Goal: Find specific page/section: Find specific page/section

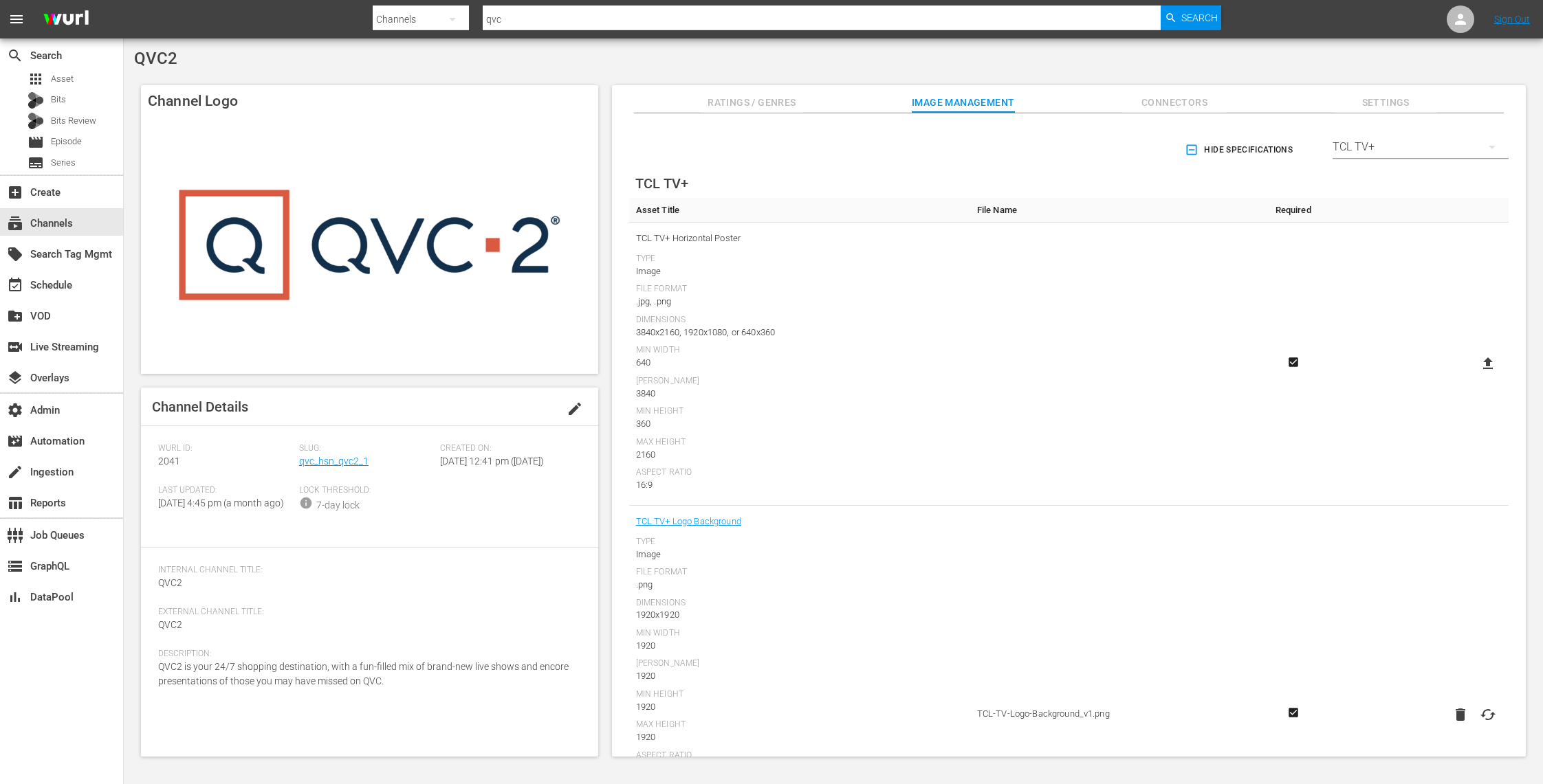
scroll to position [655, 0]
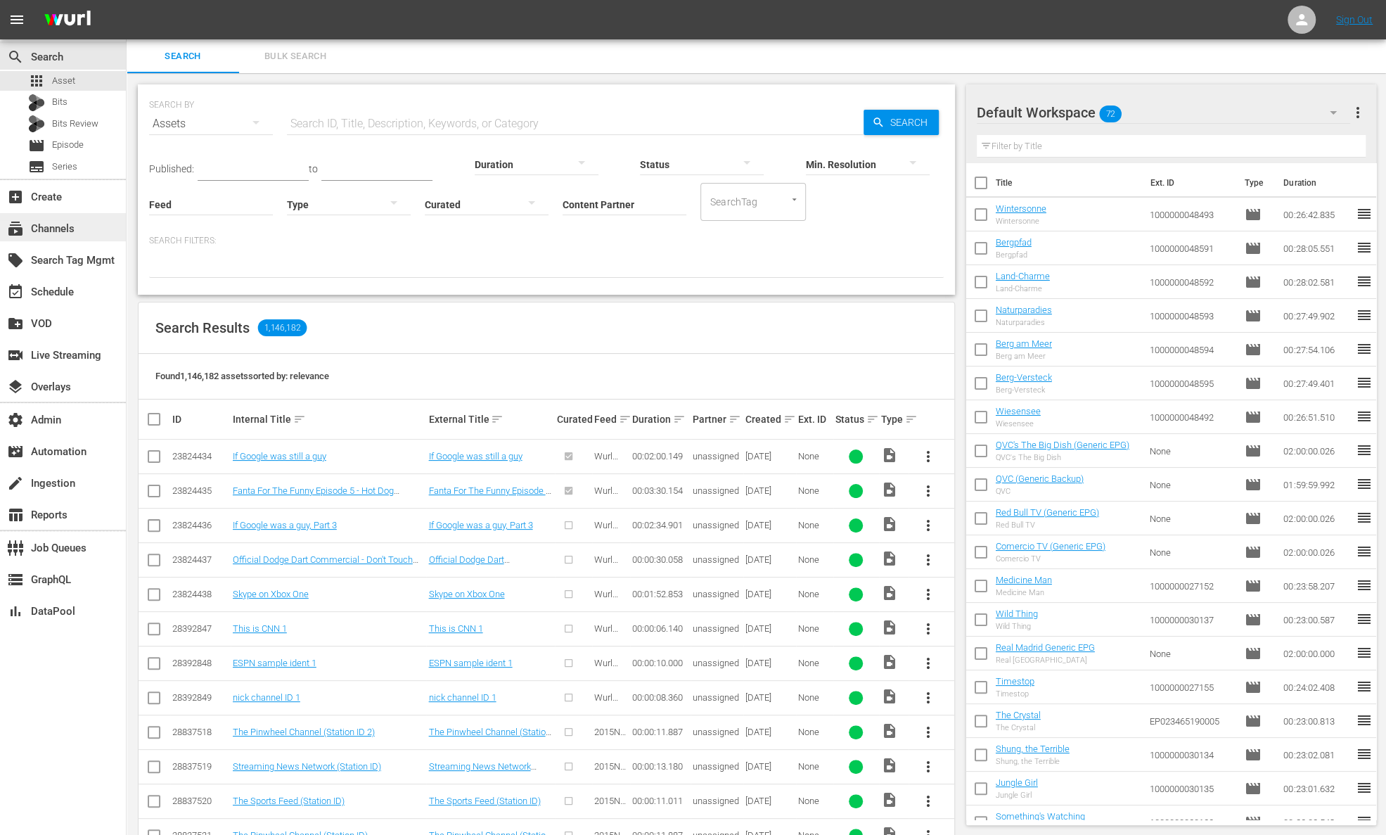
click at [70, 227] on div "subscriptions Channels" at bounding box center [39, 226] width 79 height 13
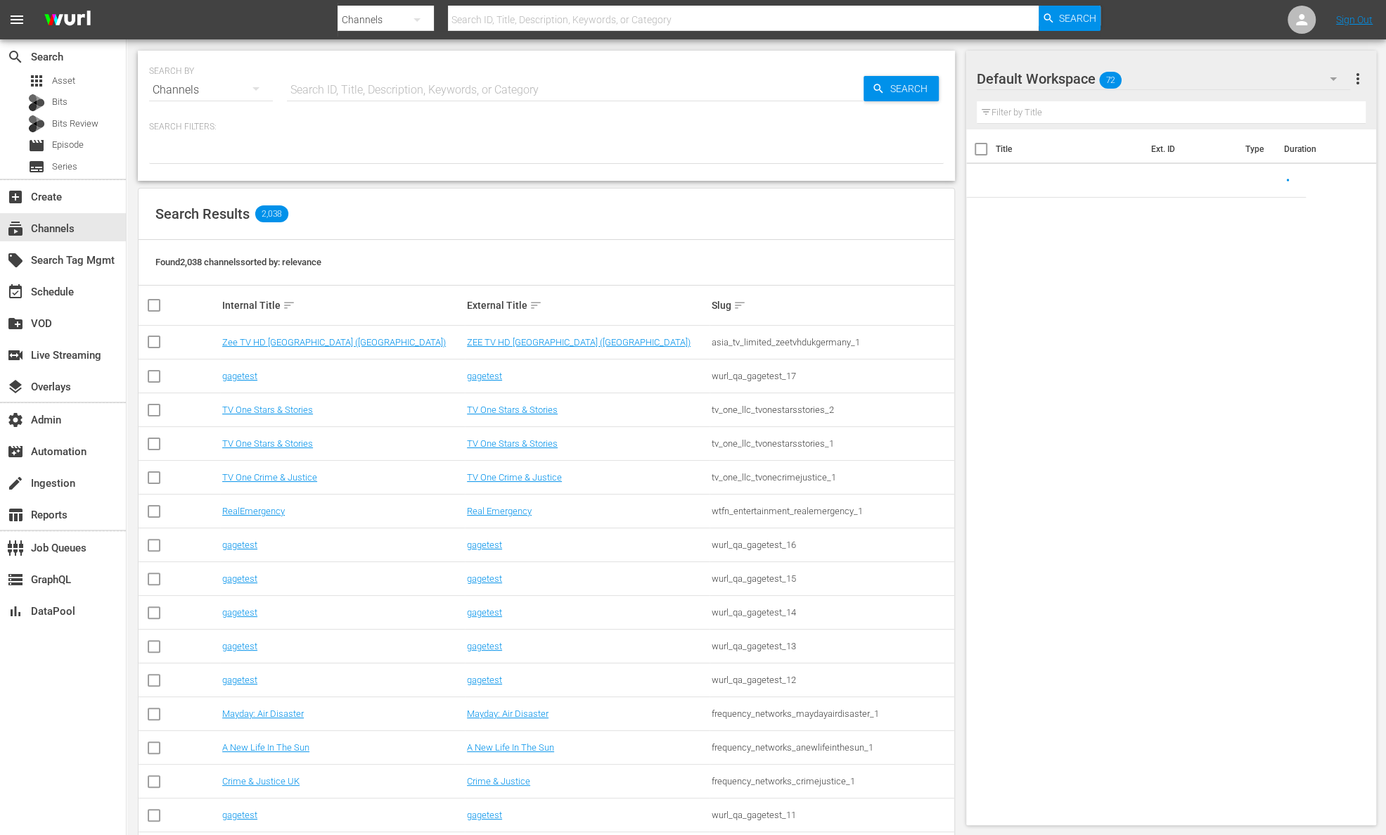
click at [480, 26] on input "text" at bounding box center [743, 20] width 591 height 34
paste input "aenetworks_tinyhousenation_1"
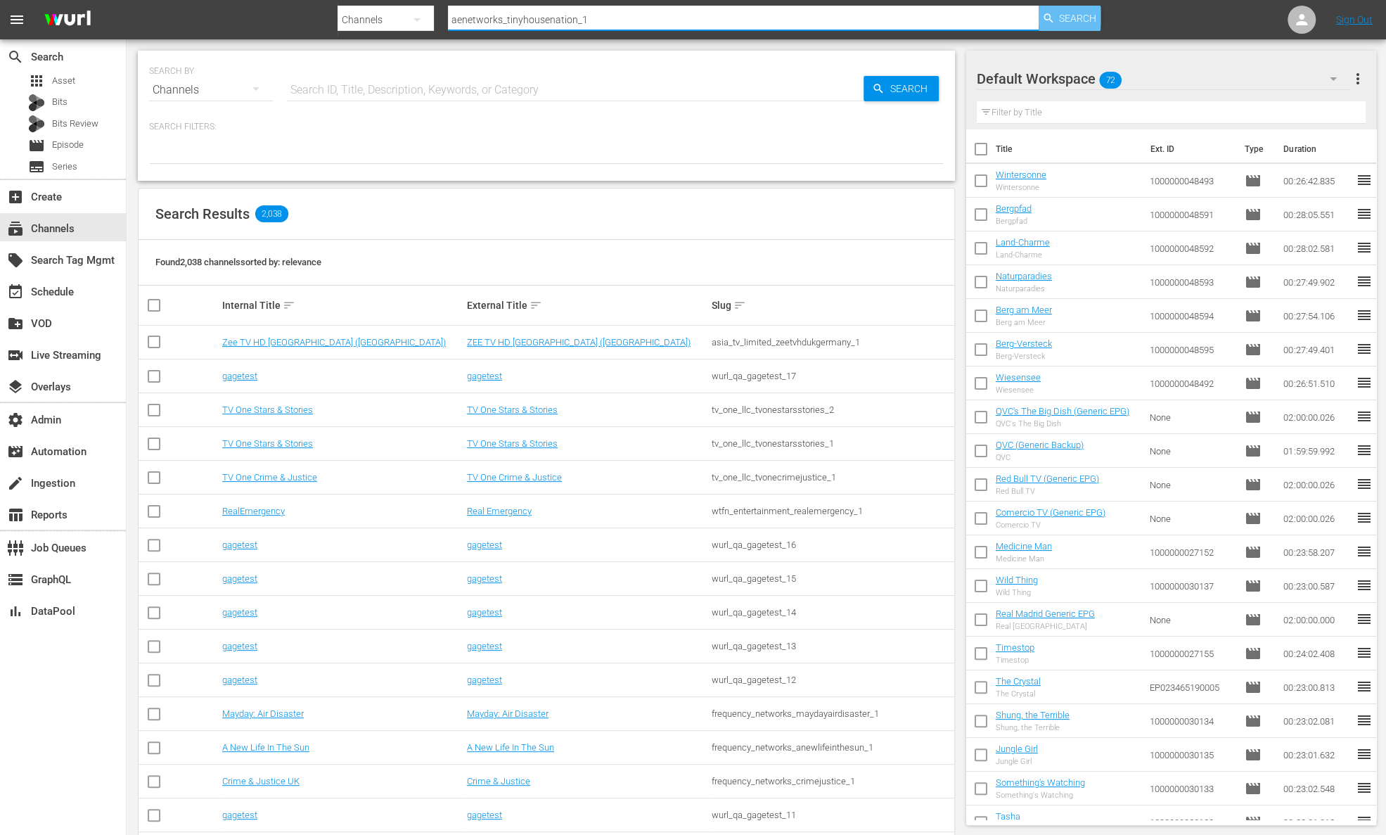
type input "aenetworks_tinyhousenation_1"
drag, startPoint x: 1080, startPoint y: 15, endPoint x: 992, endPoint y: 39, distance: 91.1
click at [1080, 15] on span "Search" at bounding box center [1077, 18] width 37 height 25
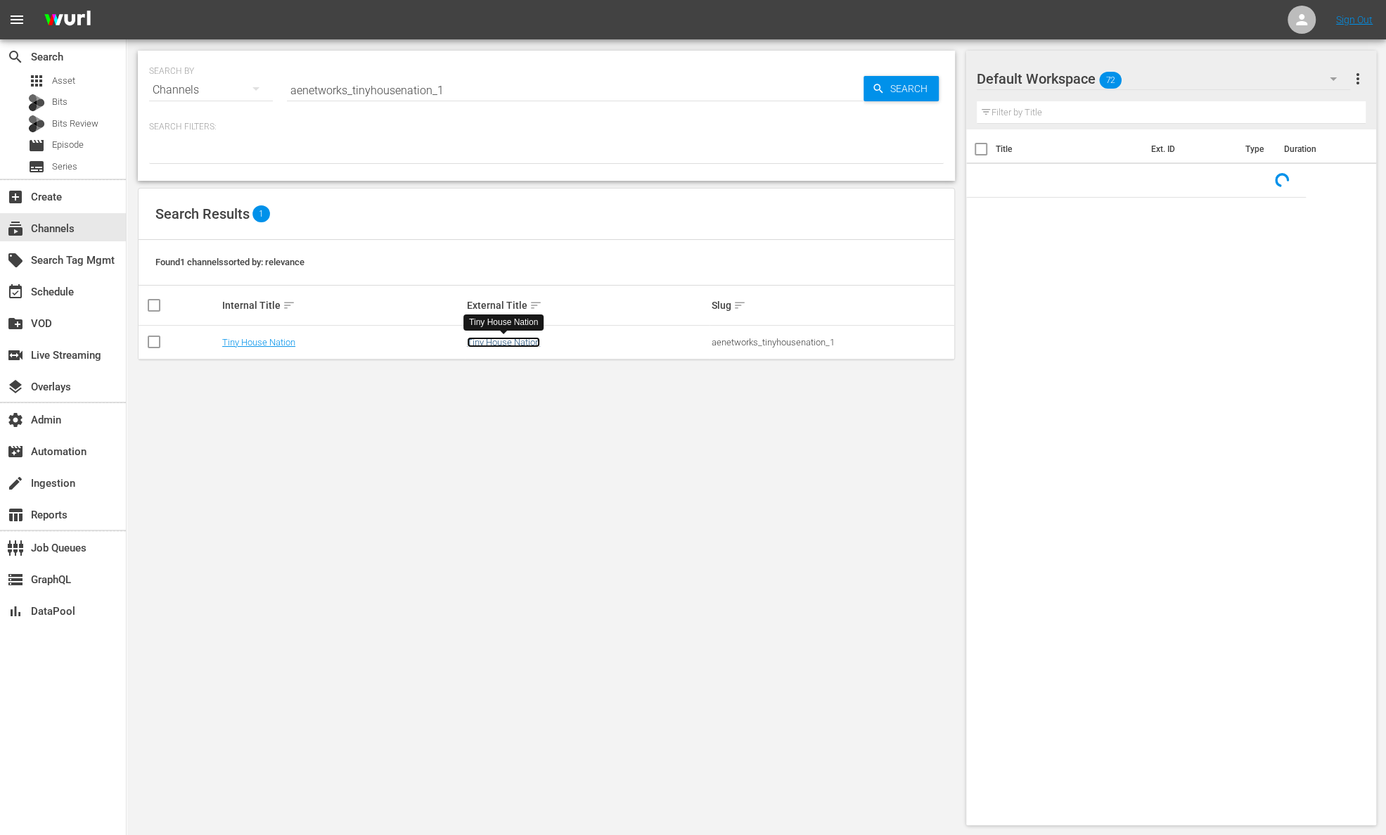
click at [506, 341] on link "Tiny House Nation" at bounding box center [503, 342] width 73 height 11
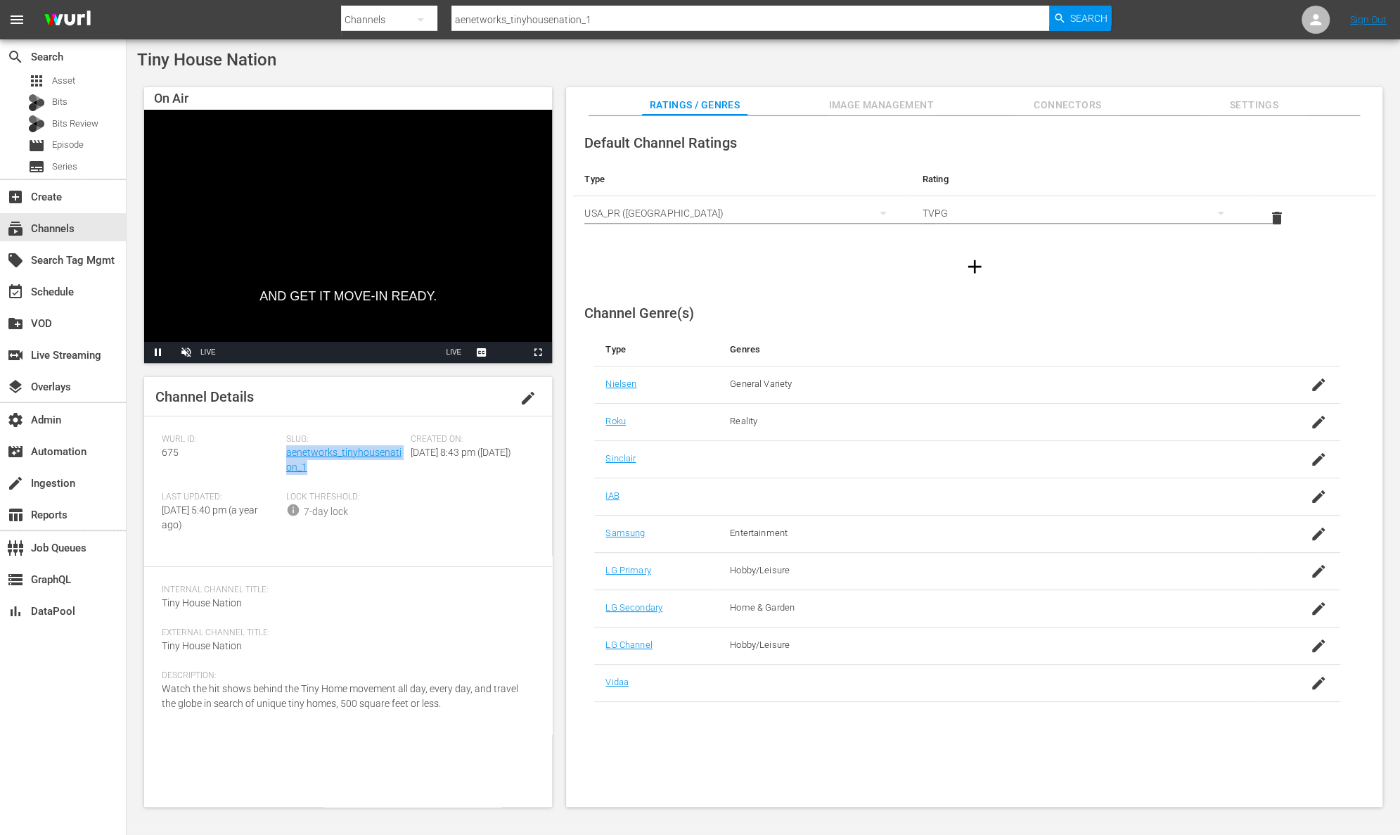
drag, startPoint x: 322, startPoint y: 473, endPoint x: 286, endPoint y: 458, distance: 38.8
click at [286, 458] on div "Slug: aenetworks_tinyhousenation_1" at bounding box center [348, 463] width 124 height 58
copy link "aenetworks_tinyhousenation_1"
drag, startPoint x: 181, startPoint y: 452, endPoint x: 160, endPoint y: 452, distance: 21.8
click at [160, 452] on div "Channel Details edit Wurl ID: 675 Slug: aenetworks_tinyhousenation_1 Created On…" at bounding box center [348, 592] width 408 height 430
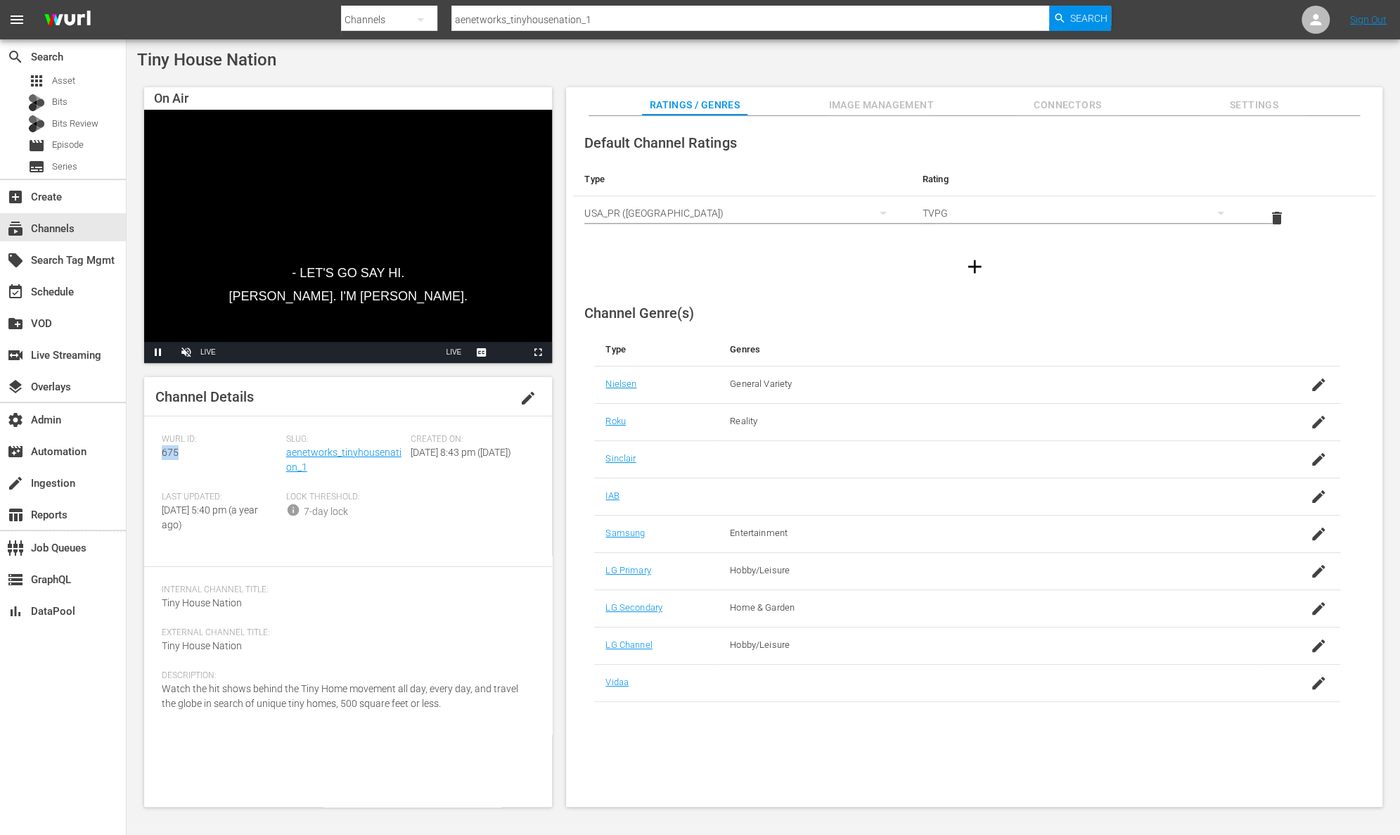
copy span "675"
drag, startPoint x: 325, startPoint y: 470, endPoint x: 288, endPoint y: 457, distance: 39.6
click at [288, 457] on div "Slug: aenetworks_tinyhousenation_1" at bounding box center [348, 463] width 124 height 58
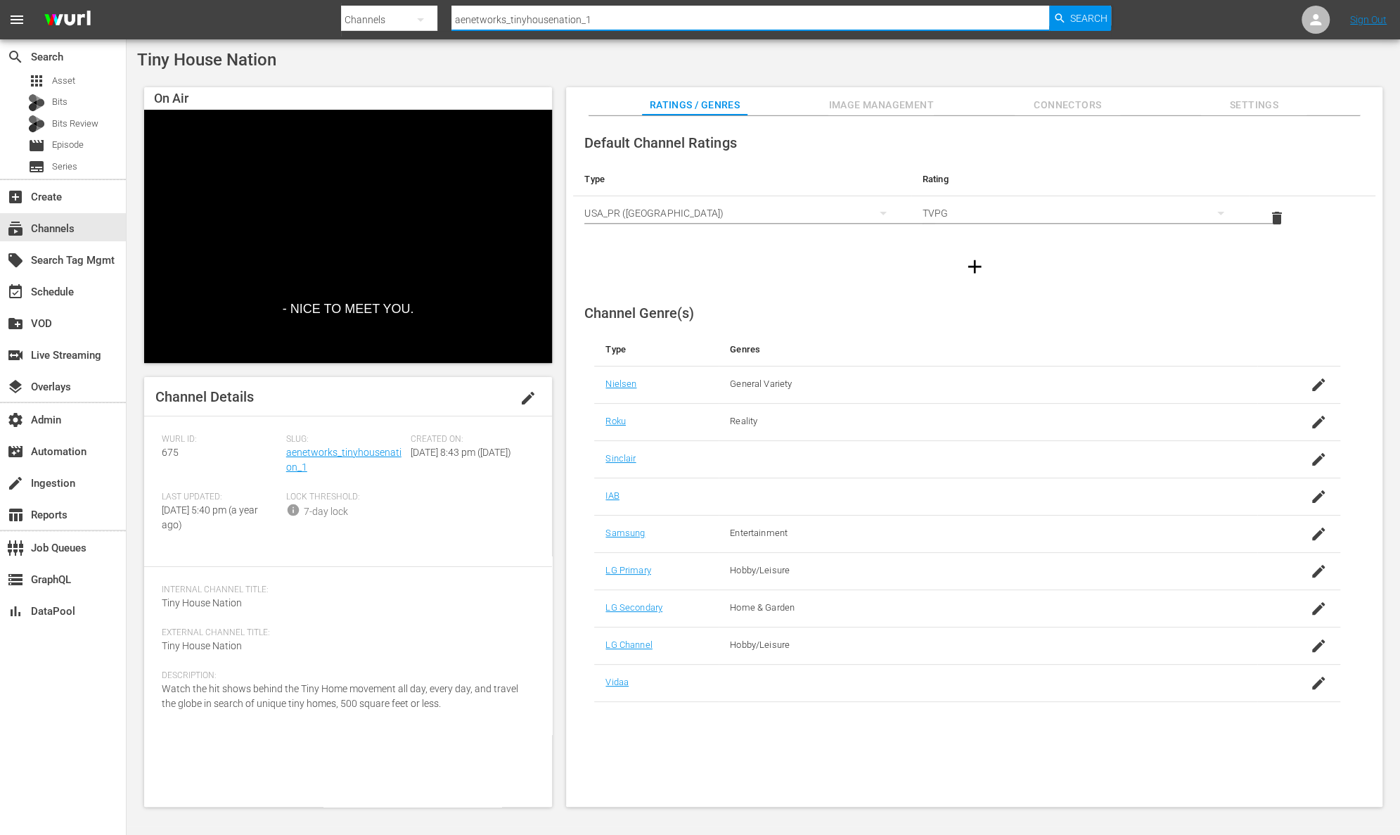
drag, startPoint x: 596, startPoint y: 22, endPoint x: 363, endPoint y: 17, distance: 233.5
click at [363, 17] on div "Search By Channels Search ID, Title, Description, Keywords, or Category aenetwo…" at bounding box center [726, 20] width 770 height 34
type input "homemade"
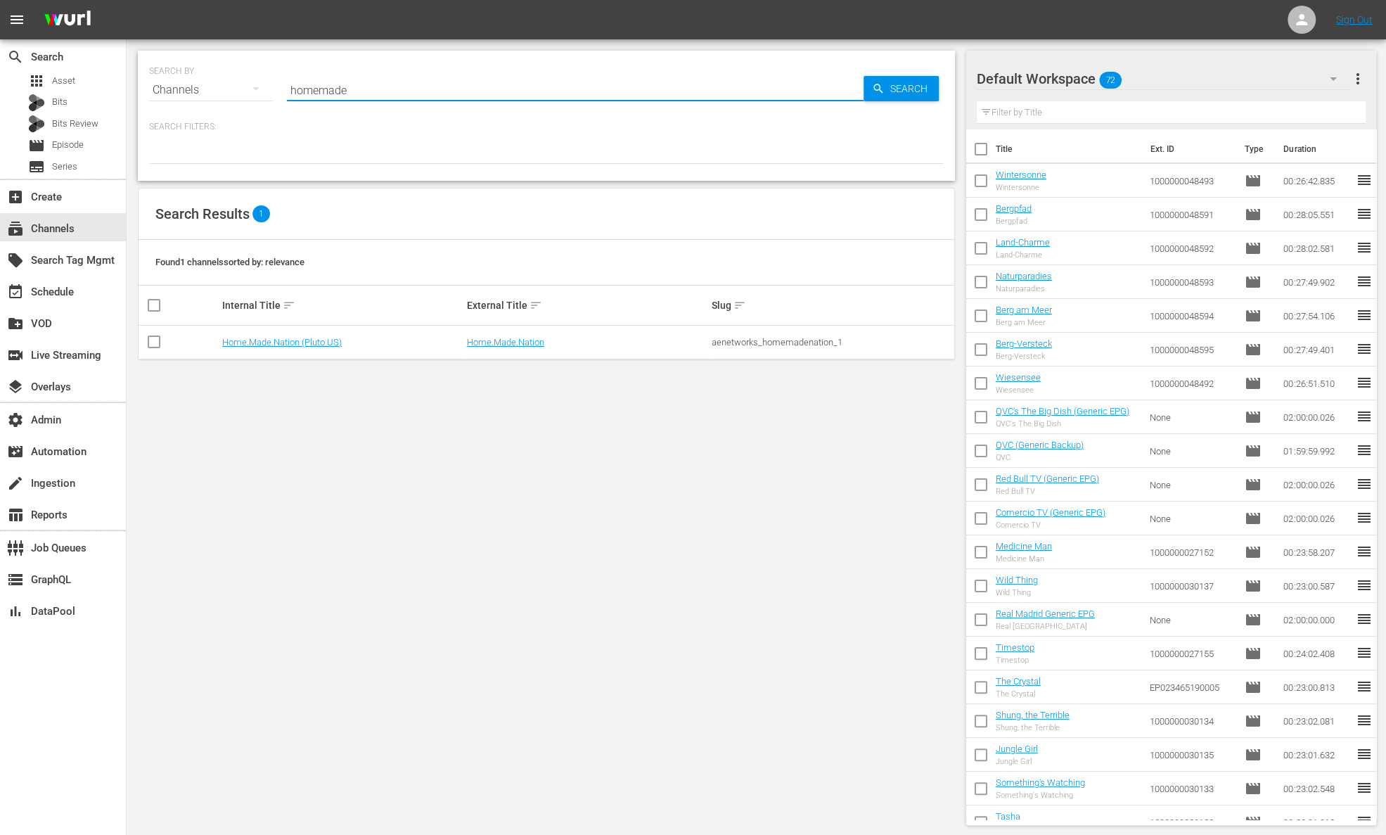
drag, startPoint x: 364, startPoint y: 88, endPoint x: 232, endPoint y: 85, distance: 132.2
click at [232, 85] on div "SEARCH BY Search By Channels Search ID, Title, Description, Keywords, or Catego…" at bounding box center [546, 81] width 795 height 51
paste input "aenetworks_ae_1"
type input "aenetworks_ae_1"
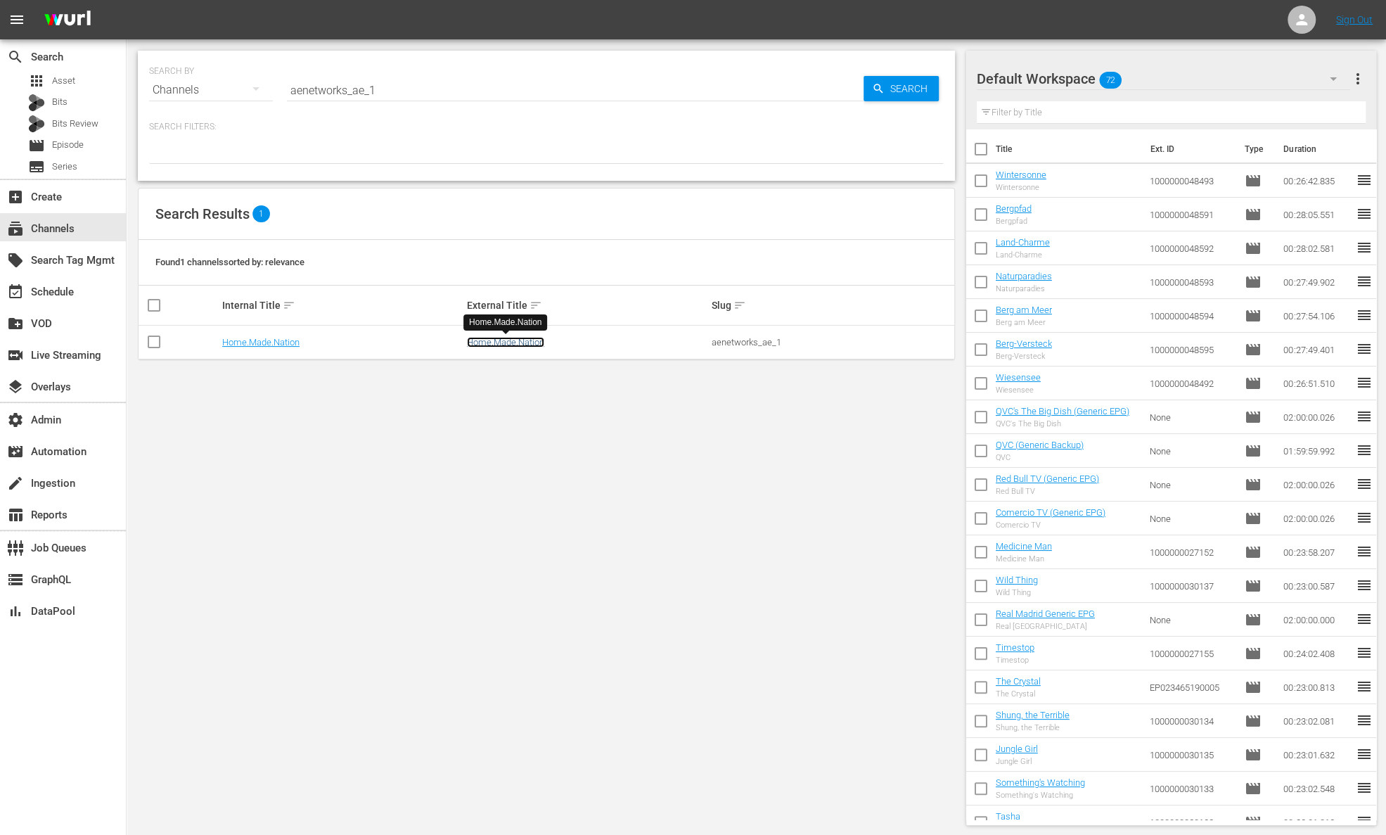
click at [530, 337] on link "Home.Made.Nation" at bounding box center [505, 342] width 77 height 11
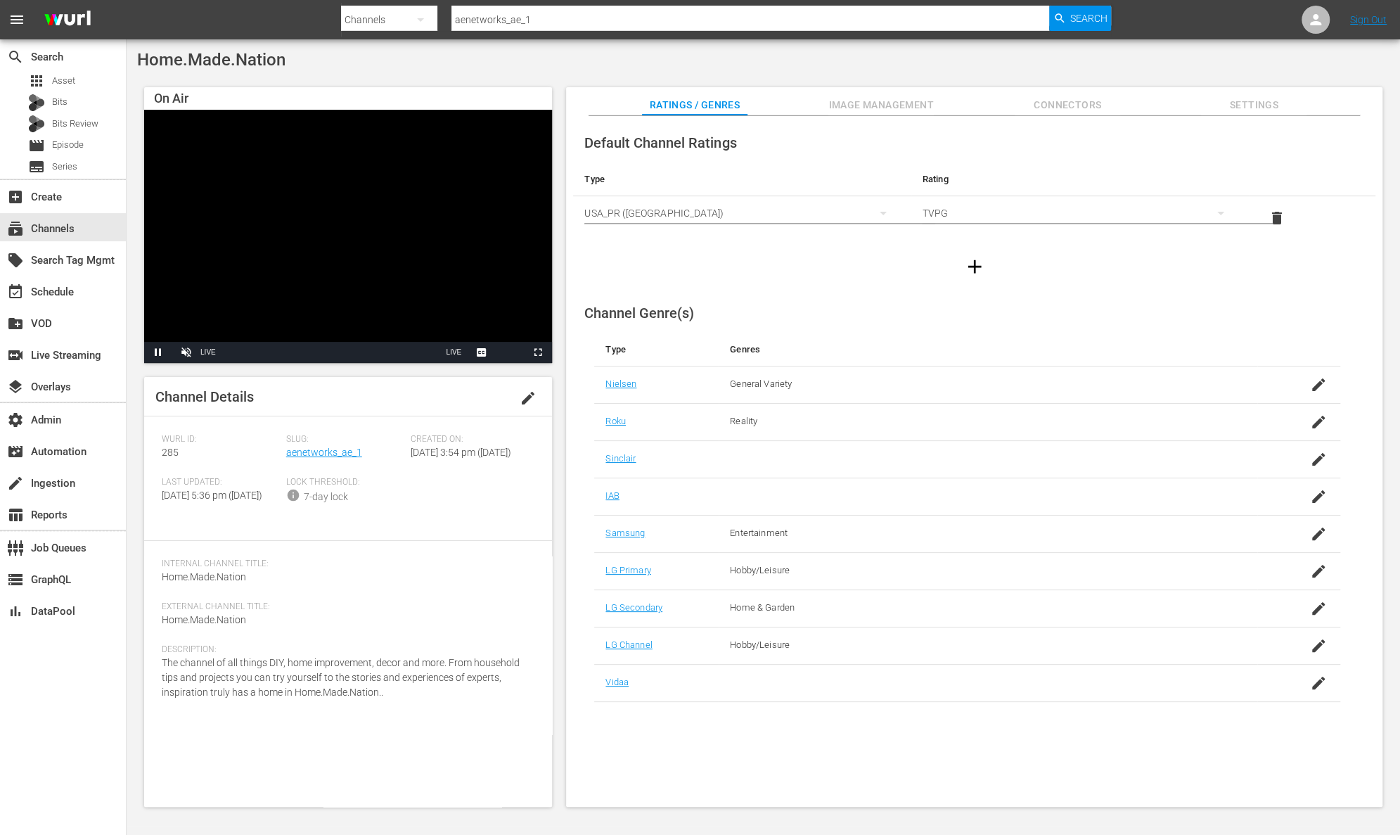
click at [367, 428] on div "Channel Details edit Wurl ID: 285 Slug: aenetworks_ae_1 Created On: Thu August …" at bounding box center [348, 592] width 408 height 430
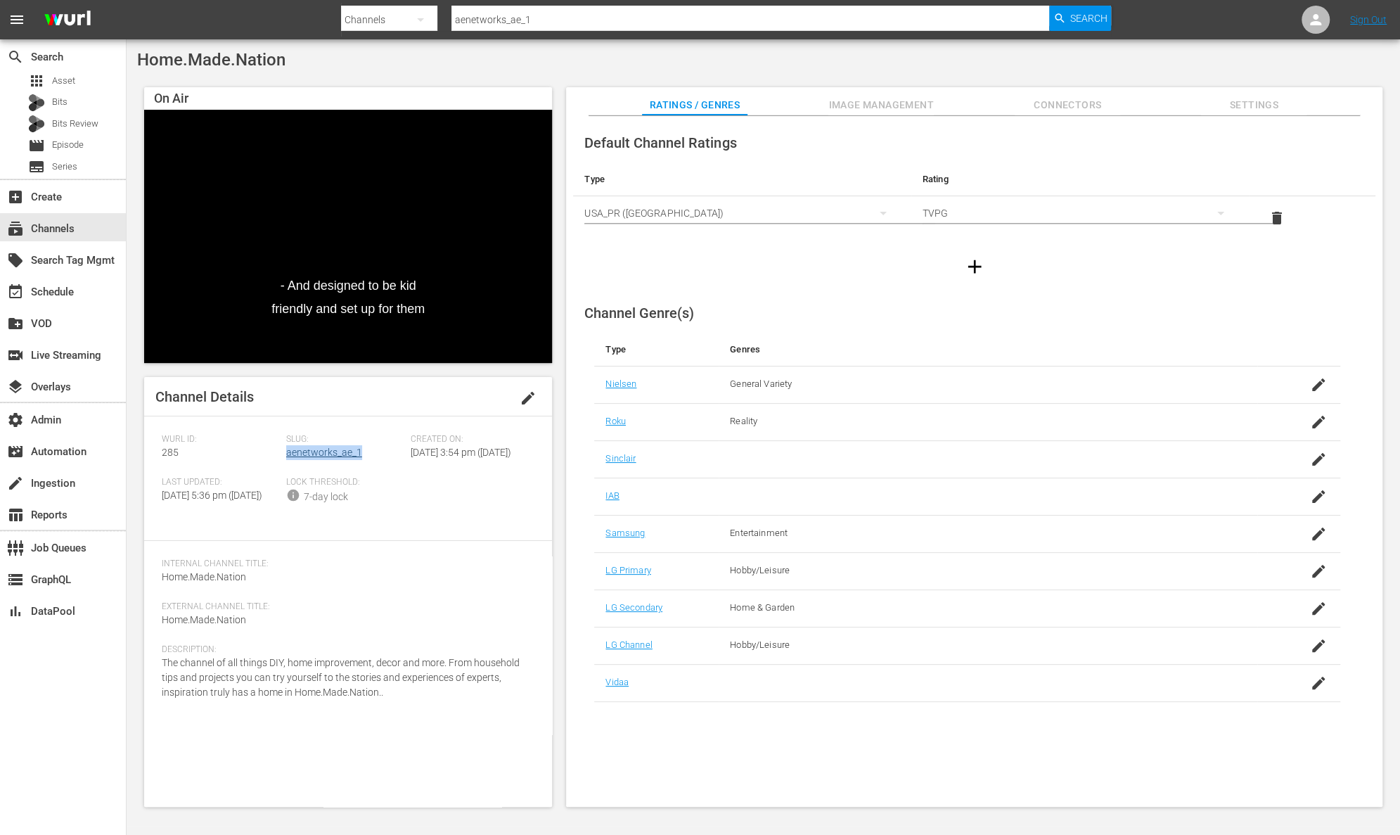
drag, startPoint x: 368, startPoint y: 452, endPoint x: 286, endPoint y: 456, distance: 82.4
click at [286, 456] on div "Slug: aenetworks_ae_1" at bounding box center [348, 455] width 124 height 43
copy link "aenetworks_ae_1"
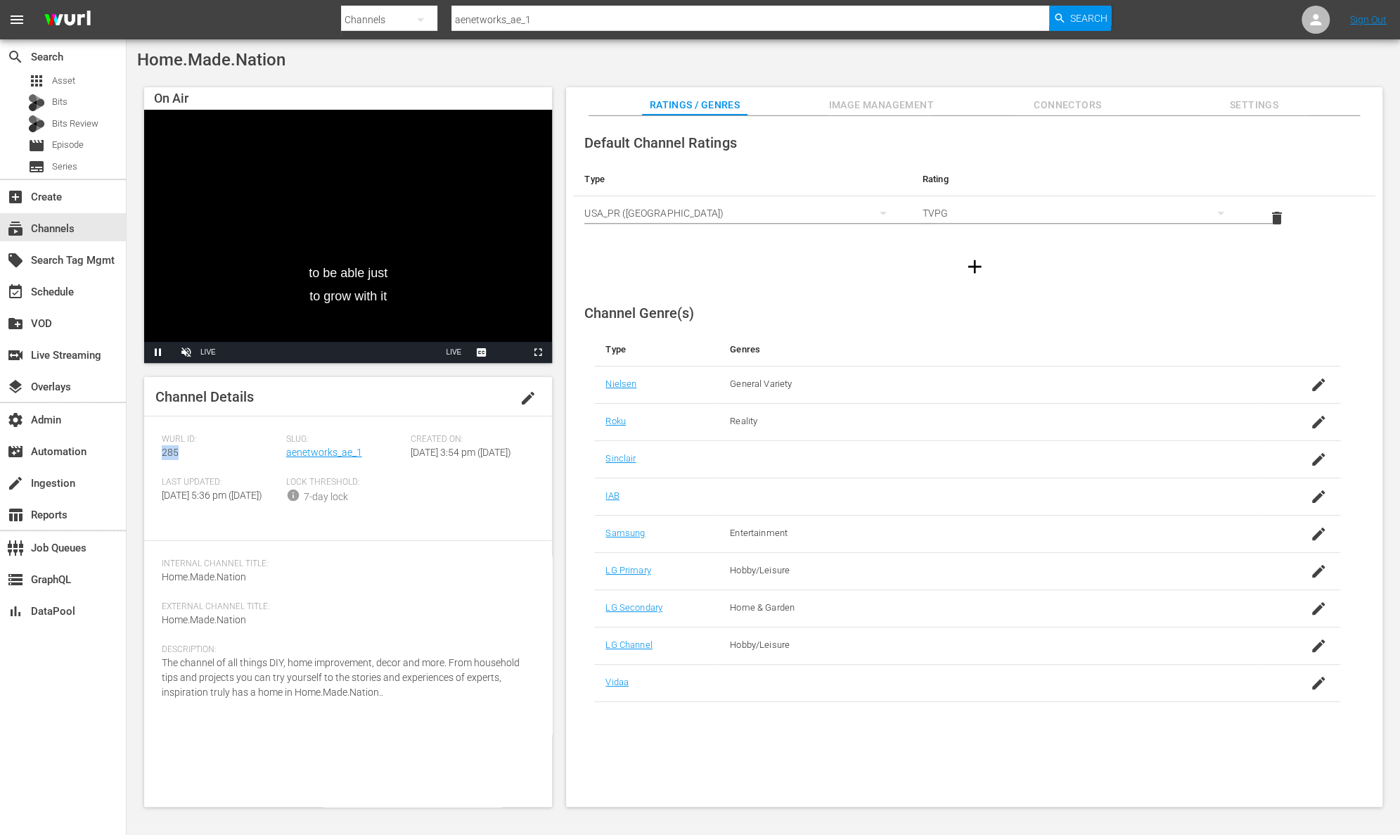
drag, startPoint x: 191, startPoint y: 457, endPoint x: 159, endPoint y: 452, distance: 32.8
click at [159, 452] on div "Channel Details edit Wurl ID: 285 Slug: aenetworks_ae_1 Created On: Thu August …" at bounding box center [348, 592] width 408 height 430
copy span "285"
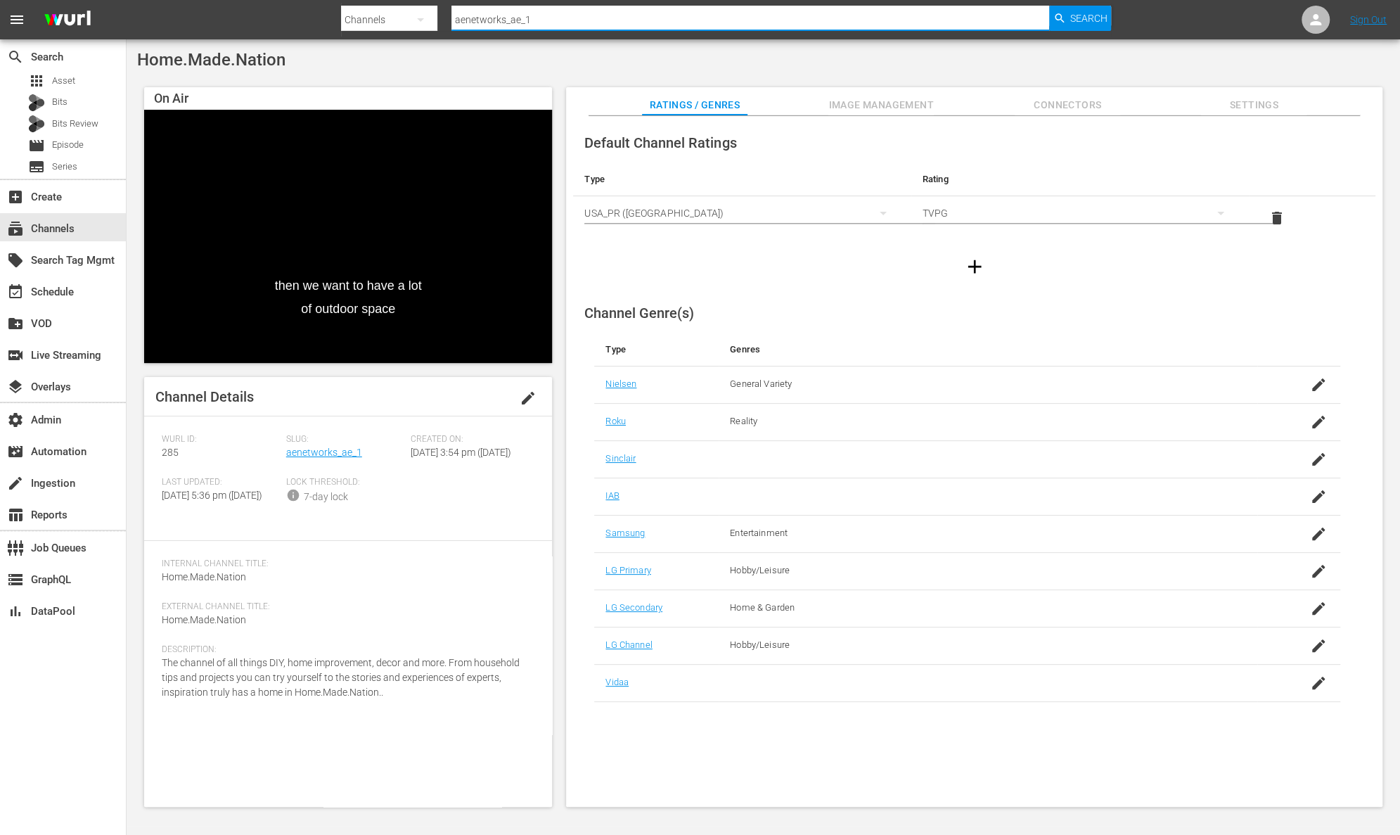
drag, startPoint x: 573, startPoint y: 21, endPoint x: 339, endPoint y: 15, distance: 234.3
click at [339, 15] on nav "menu Search By Channels Search ID, Title, Description, Keywords, or Category ae…" at bounding box center [700, 19] width 1400 height 39
paste input "crime360"
type input "aenetworks_crime360_1"
click at [1087, 20] on span "Search" at bounding box center [1088, 18] width 37 height 25
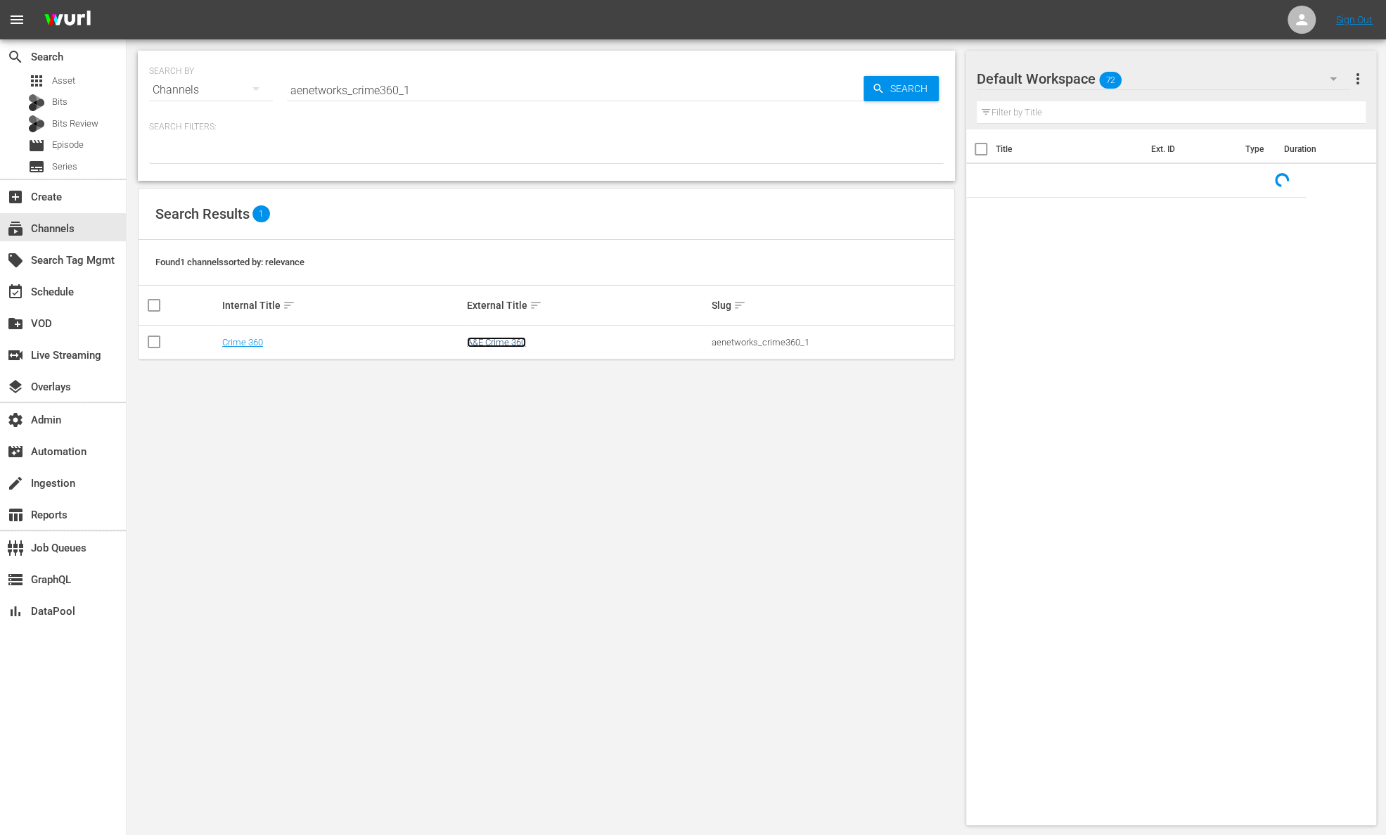
click at [486, 343] on link "A&E Crime 360" at bounding box center [496, 342] width 59 height 11
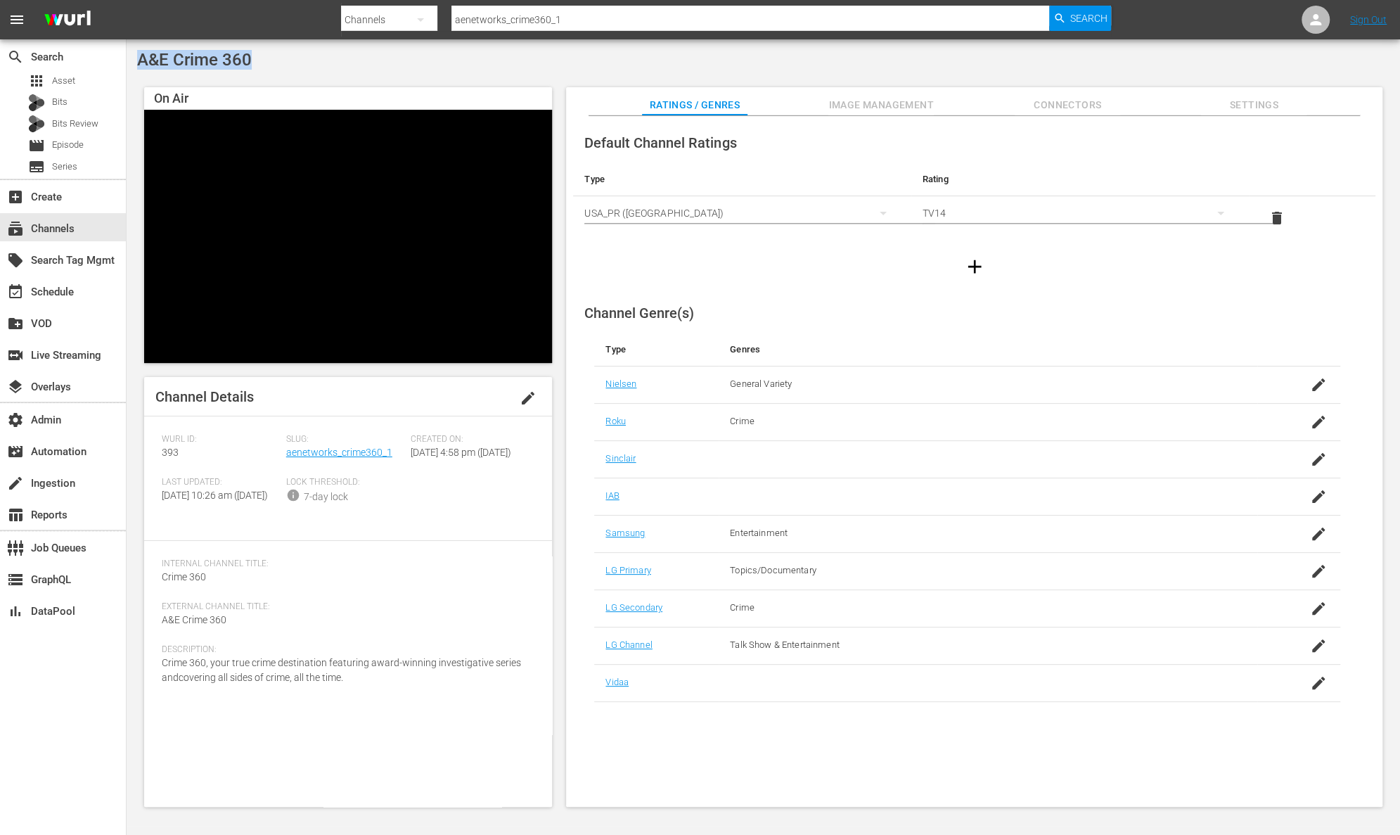
drag, startPoint x: 269, startPoint y: 66, endPoint x: 134, endPoint y: 67, distance: 135.7
click at [134, 67] on div "A&E Crime 360 On Air Video Player is loading. Pause Unmute Current Time 0:40 / …" at bounding box center [764, 432] width 1274 height 786
copy span "A&E Crime 360"
drag, startPoint x: 399, startPoint y: 458, endPoint x: 286, endPoint y: 458, distance: 113.2
click at [286, 458] on div "Slug: aenetworks_crime360_1" at bounding box center [348, 455] width 124 height 43
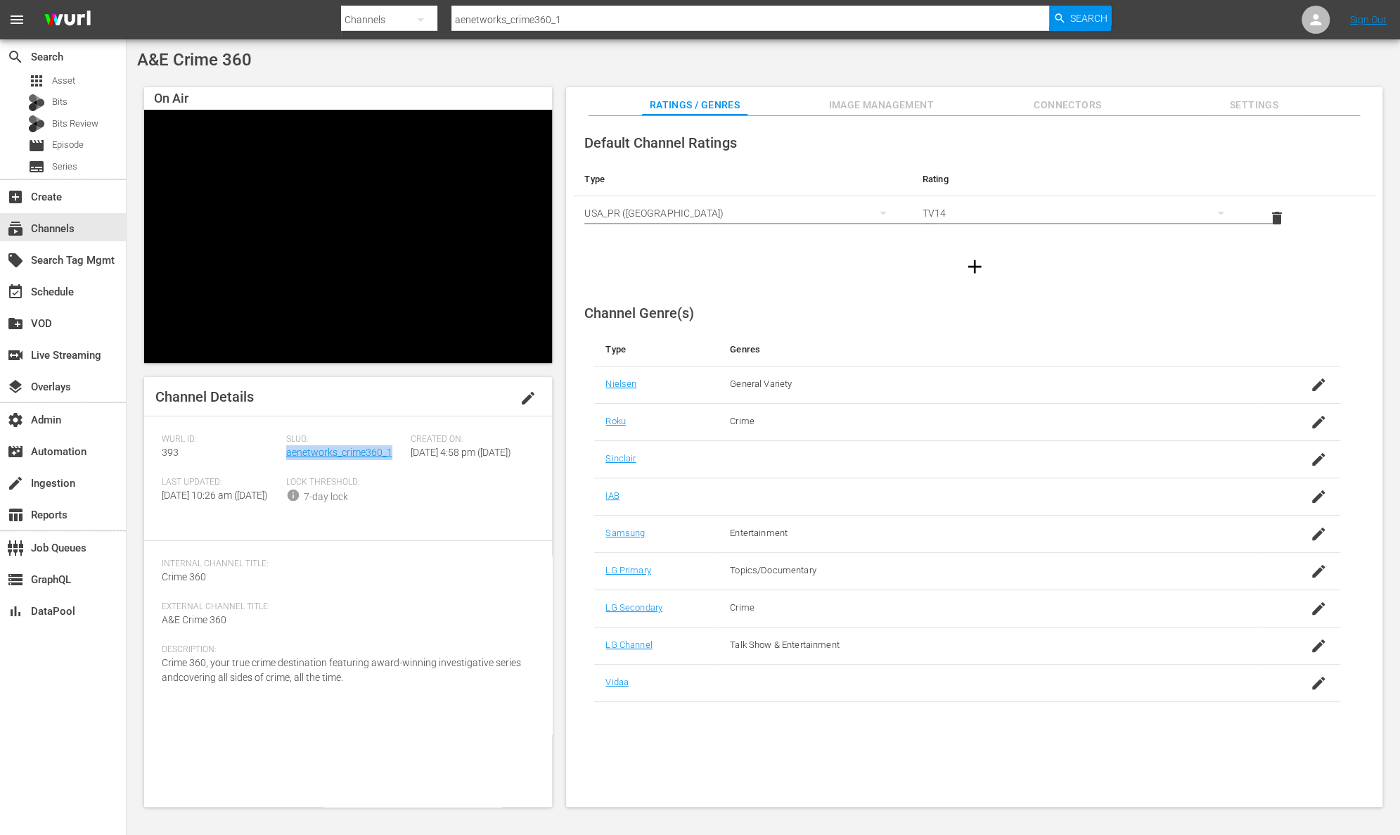
copy link "aenetworks_crime360_1"
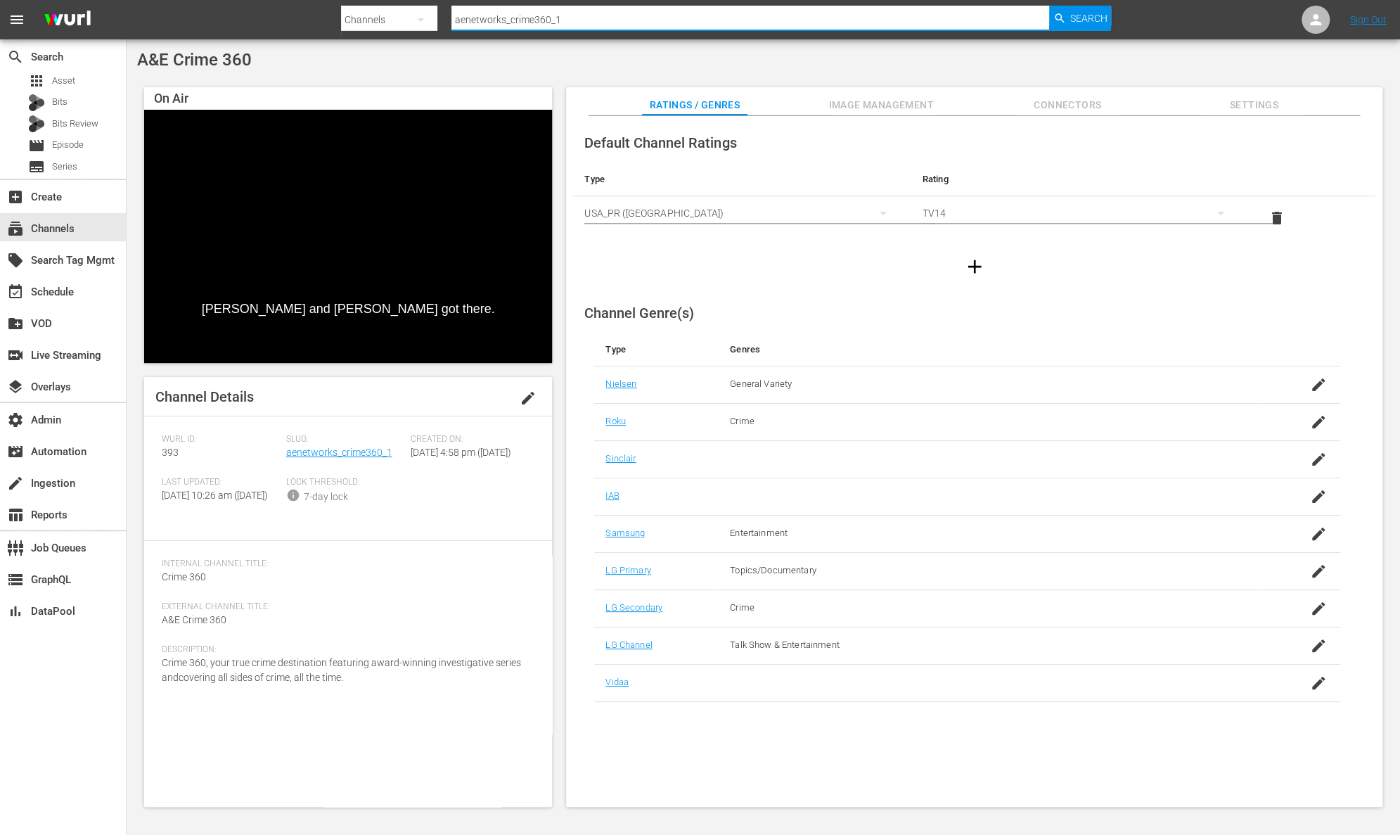
drag, startPoint x: 657, startPoint y: 19, endPoint x: 309, endPoint y: -2, distance: 348.8
click at [309, 0] on html "menu Search By Channels Search ID, Title, Description, Keywords, or Category ae…" at bounding box center [700, 417] width 1400 height 835
paste input "modernmarvels"
type input "aenetworks_modernmarvels_1"
click at [1088, 23] on span "Search" at bounding box center [1088, 18] width 37 height 25
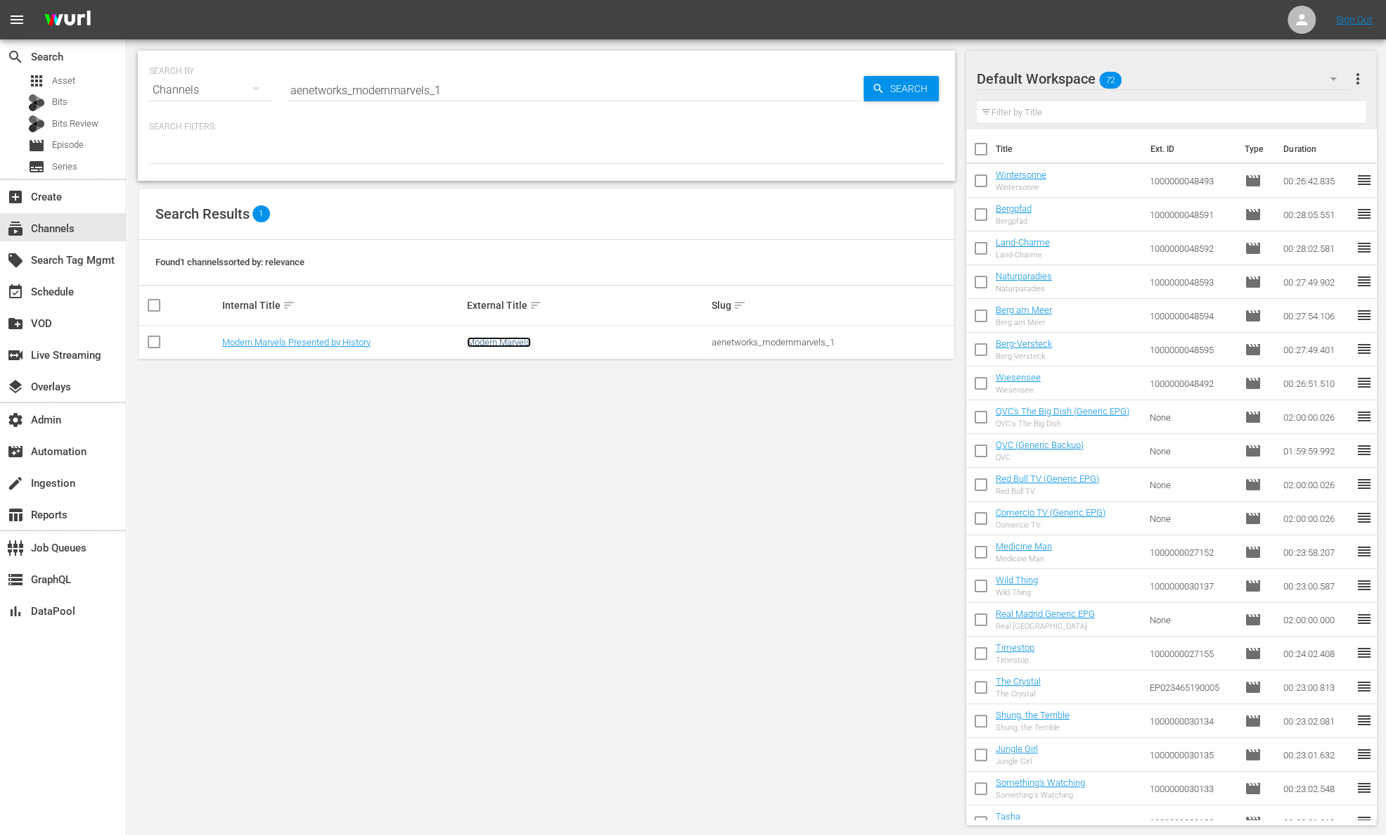
click at [520, 338] on link "Modern Marvels" at bounding box center [499, 342] width 64 height 11
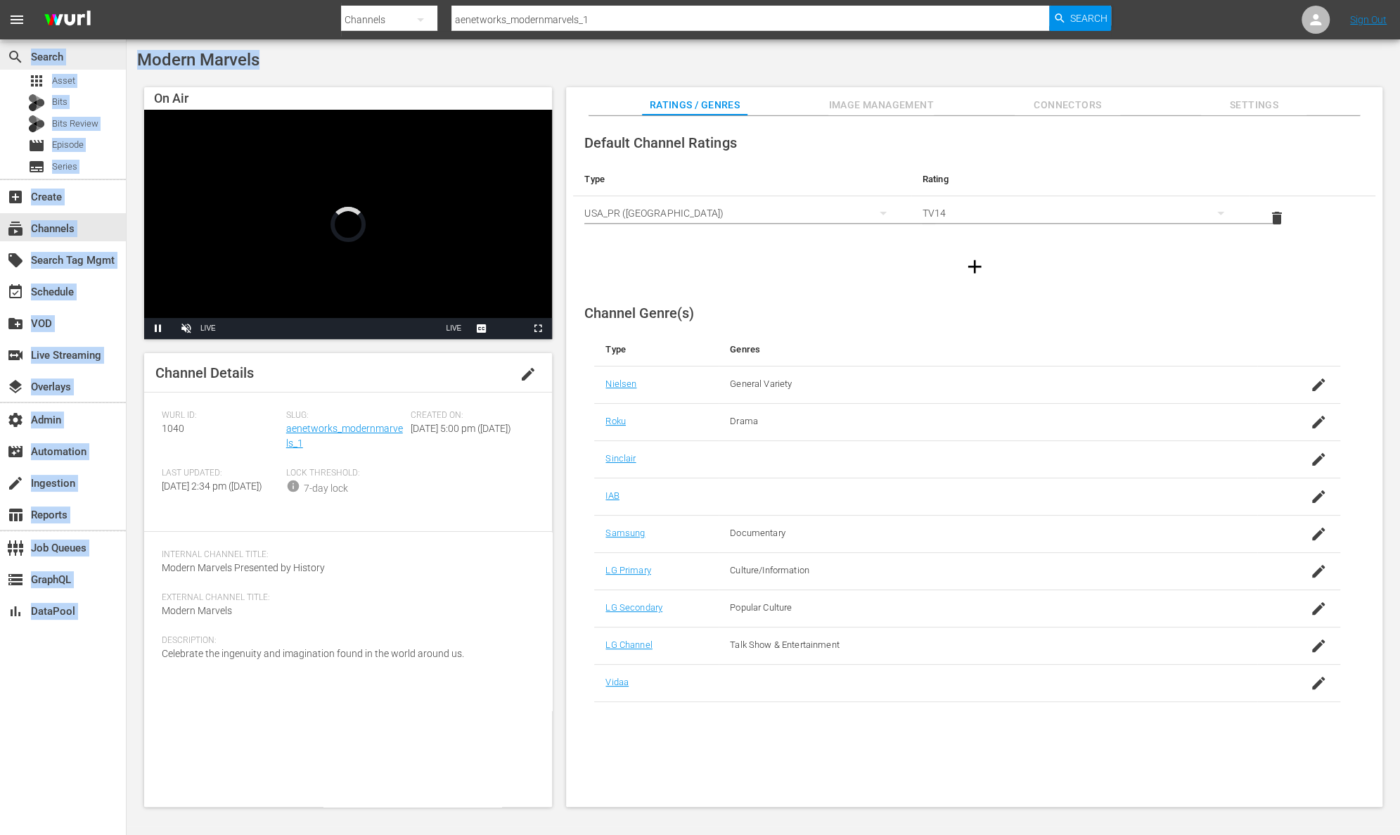
drag, startPoint x: 283, startPoint y: 63, endPoint x: 111, endPoint y: 54, distance: 171.8
click at [127, 0] on div "search Search apps Asset Bits Bits Review movie Episode subtitles Series add_bo…" at bounding box center [764, 0] width 1274 height 0
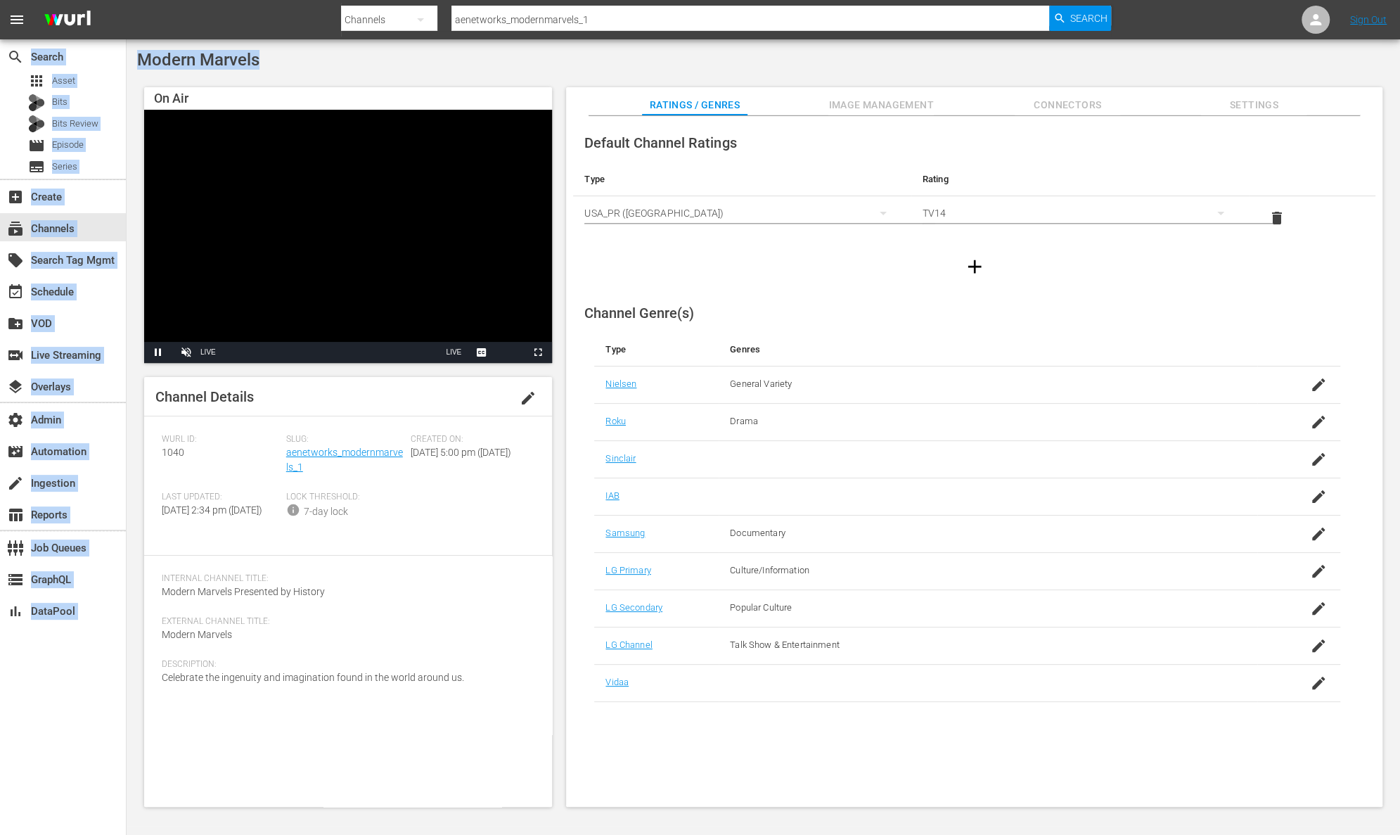
click at [285, 57] on div "Modern Marvels" at bounding box center [763, 60] width 1253 height 20
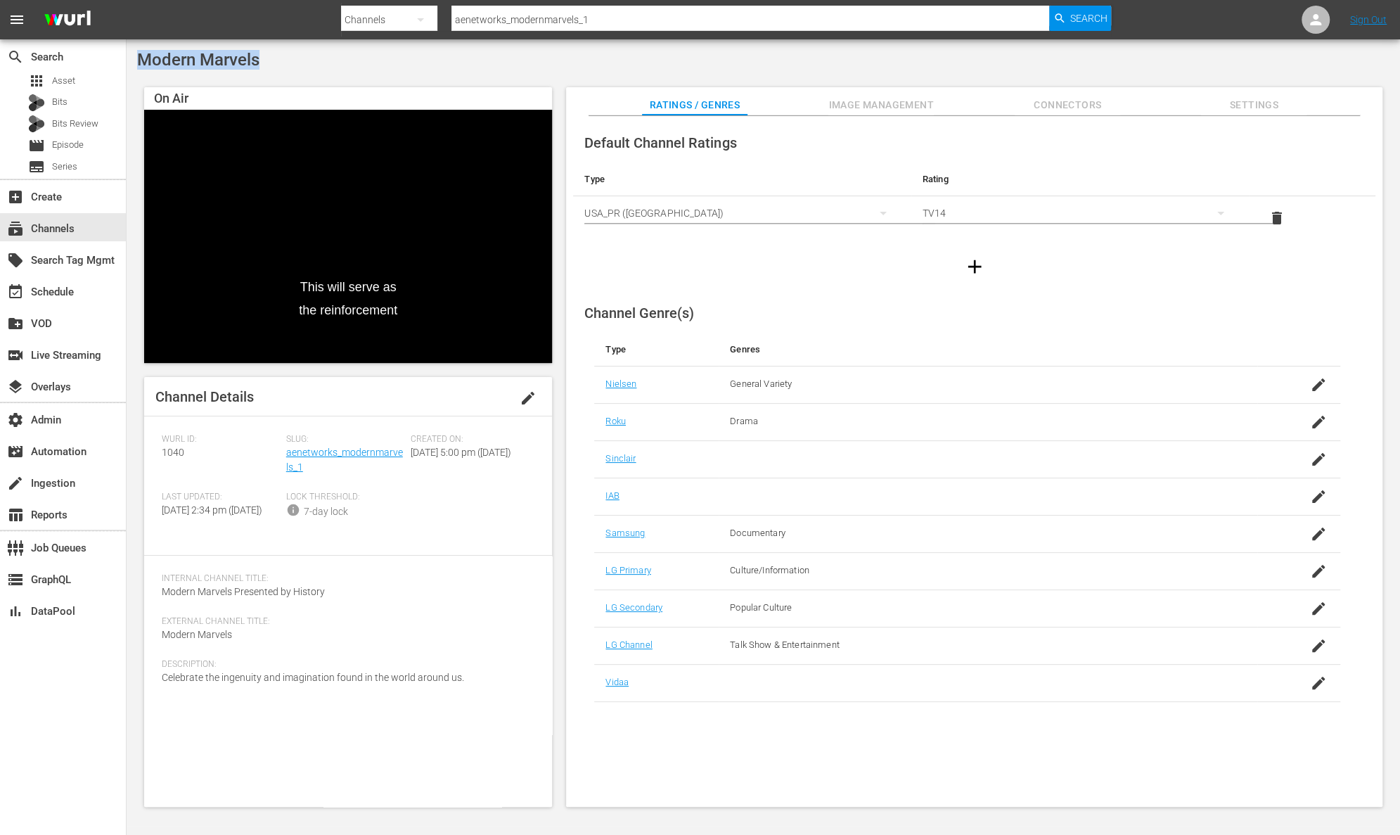
drag, startPoint x: 264, startPoint y: 60, endPoint x: 136, endPoint y: 58, distance: 128.0
click at [136, 58] on div "Modern Marvels On Air This will serve as the reinforcement Video Player is load…" at bounding box center [764, 432] width 1274 height 786
copy span "Modern Marvels"
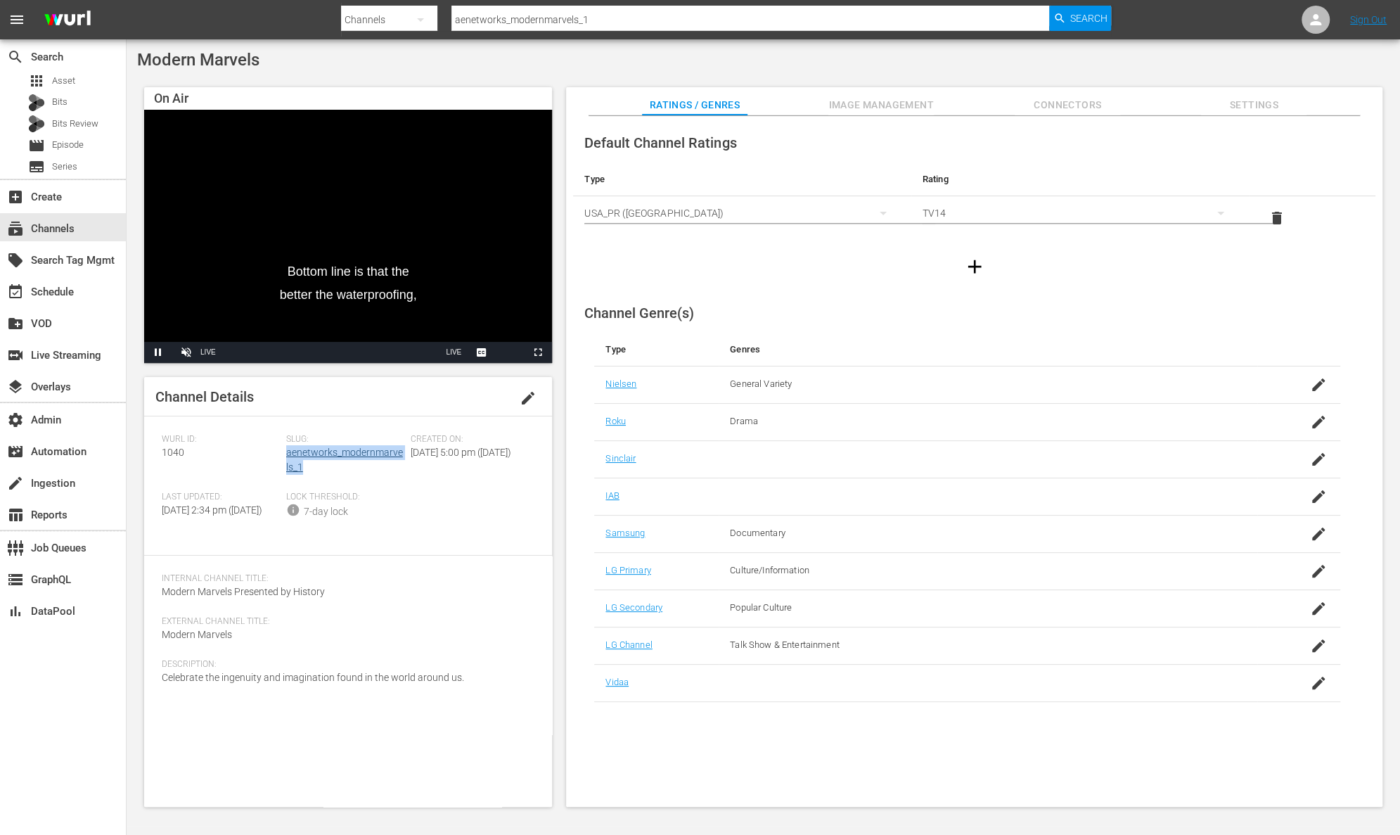
drag, startPoint x: 310, startPoint y: 473, endPoint x: 286, endPoint y: 456, distance: 30.2
click at [286, 456] on div "Slug: aenetworks_modernmarvels_1" at bounding box center [348, 463] width 124 height 58
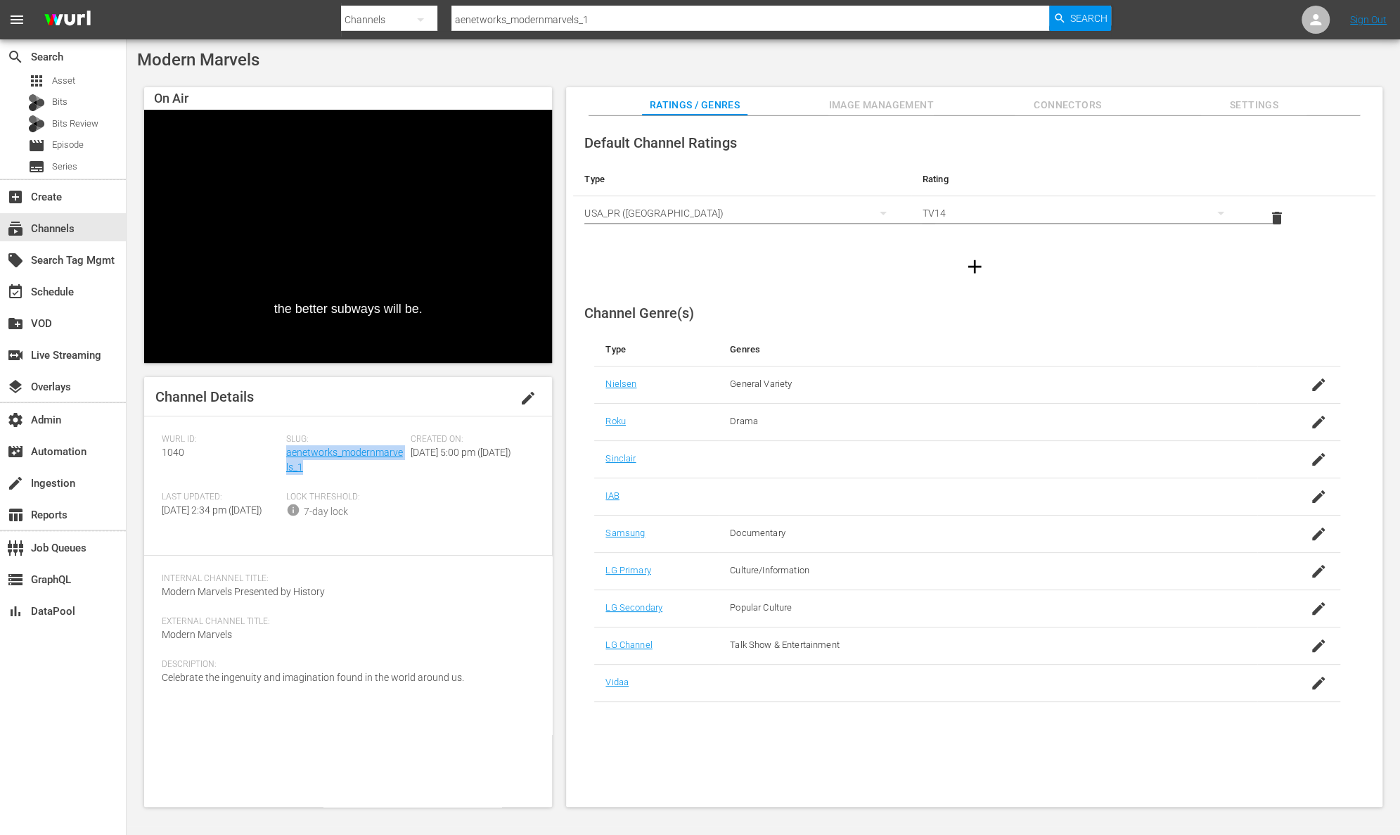
copy link "aenetworks_modernmarvels_1"
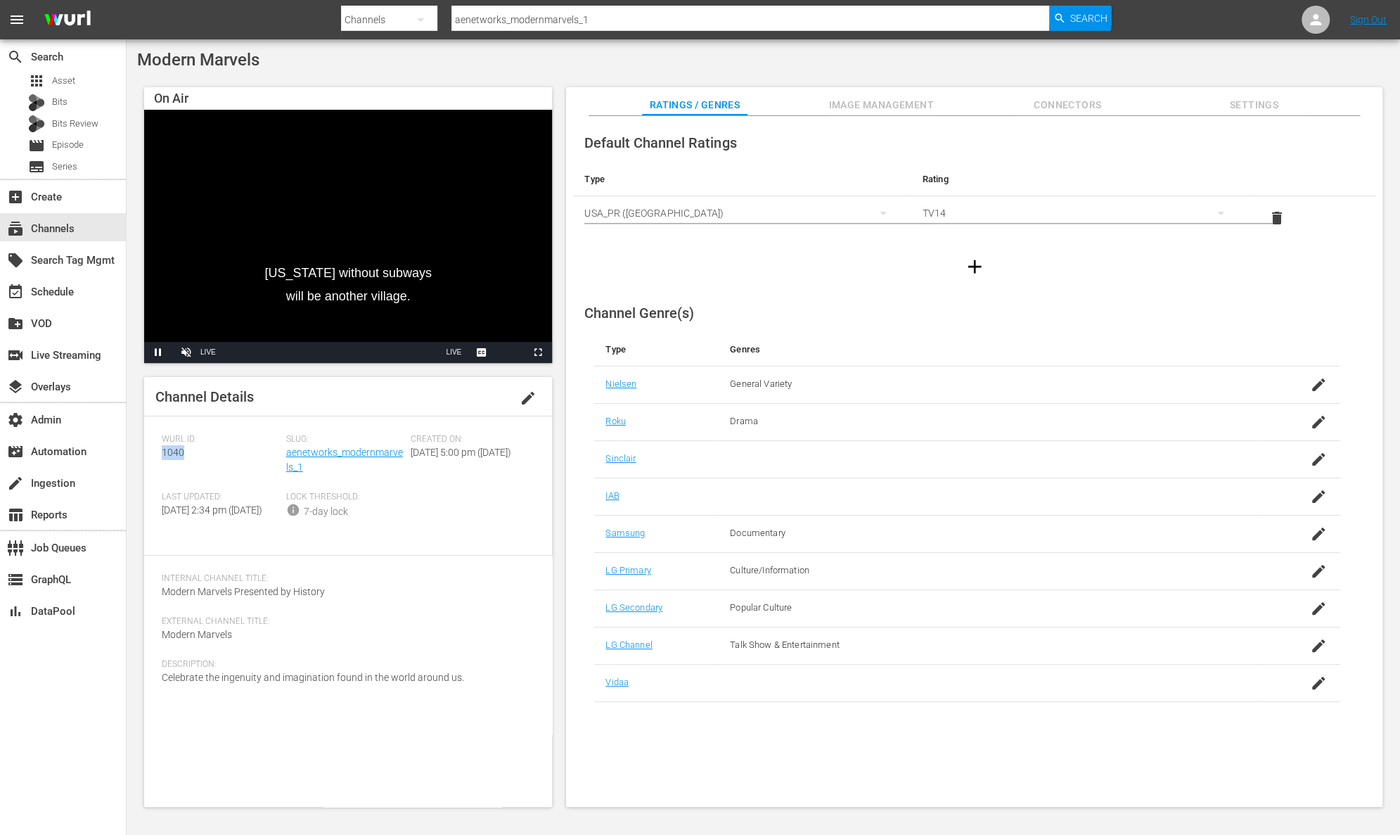
drag, startPoint x: 185, startPoint y: 456, endPoint x: 158, endPoint y: 454, distance: 27.5
click at [158, 454] on div "Channel Details edit Wurl ID: 1040 Slug: aenetworks_modernmarvels_1 Created On:…" at bounding box center [348, 592] width 408 height 430
copy span "1040"
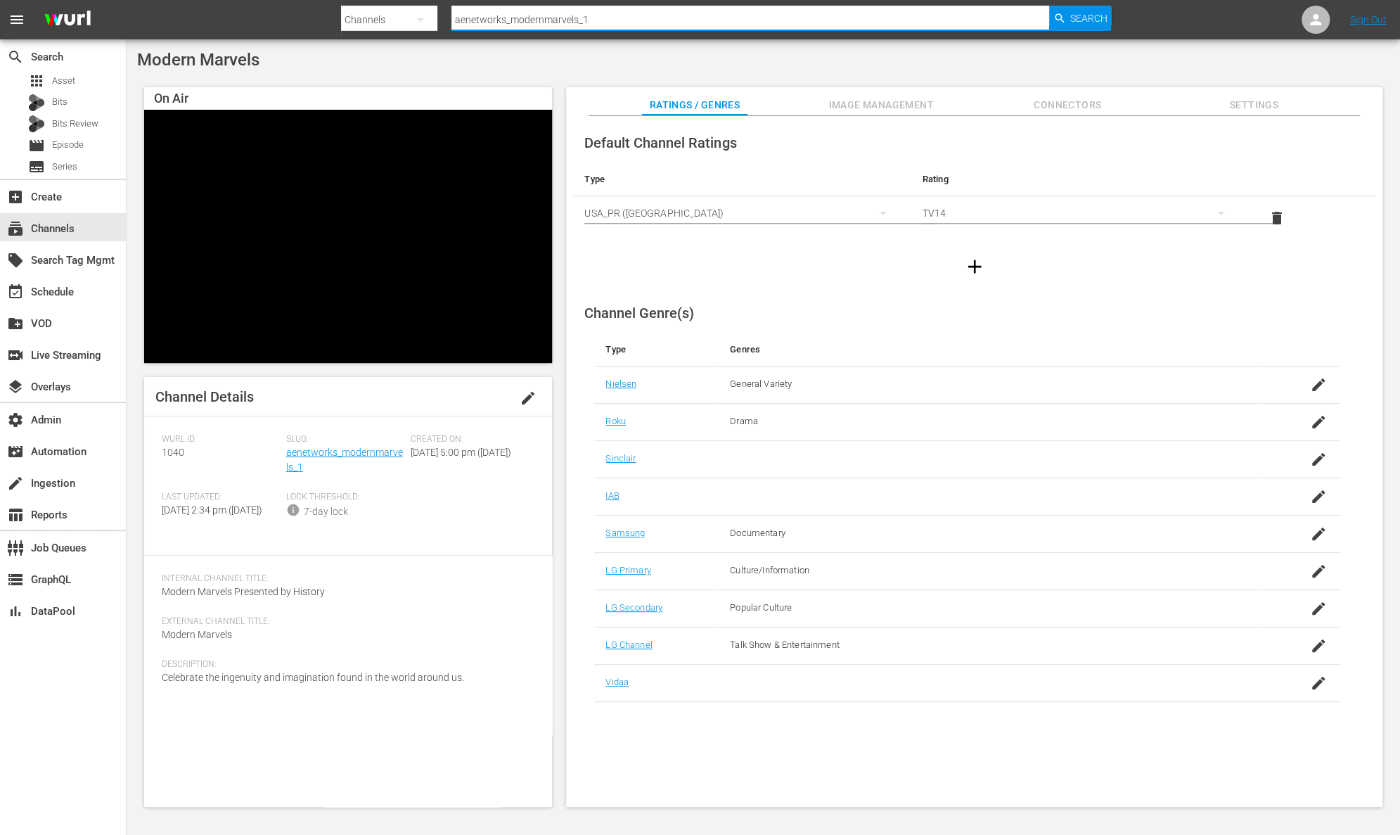
drag, startPoint x: 594, startPoint y: 18, endPoint x: 383, endPoint y: 13, distance: 211.0
click at [383, 13] on div "Search By Channels Search ID, Title, Description, Keywords, or Category aenetwo…" at bounding box center [726, 20] width 770 height 34
paste input "_networks_ancientalien"
type input "ae_networks_ancientaliens_1"
click at [1080, 22] on span "Search" at bounding box center [1088, 18] width 37 height 25
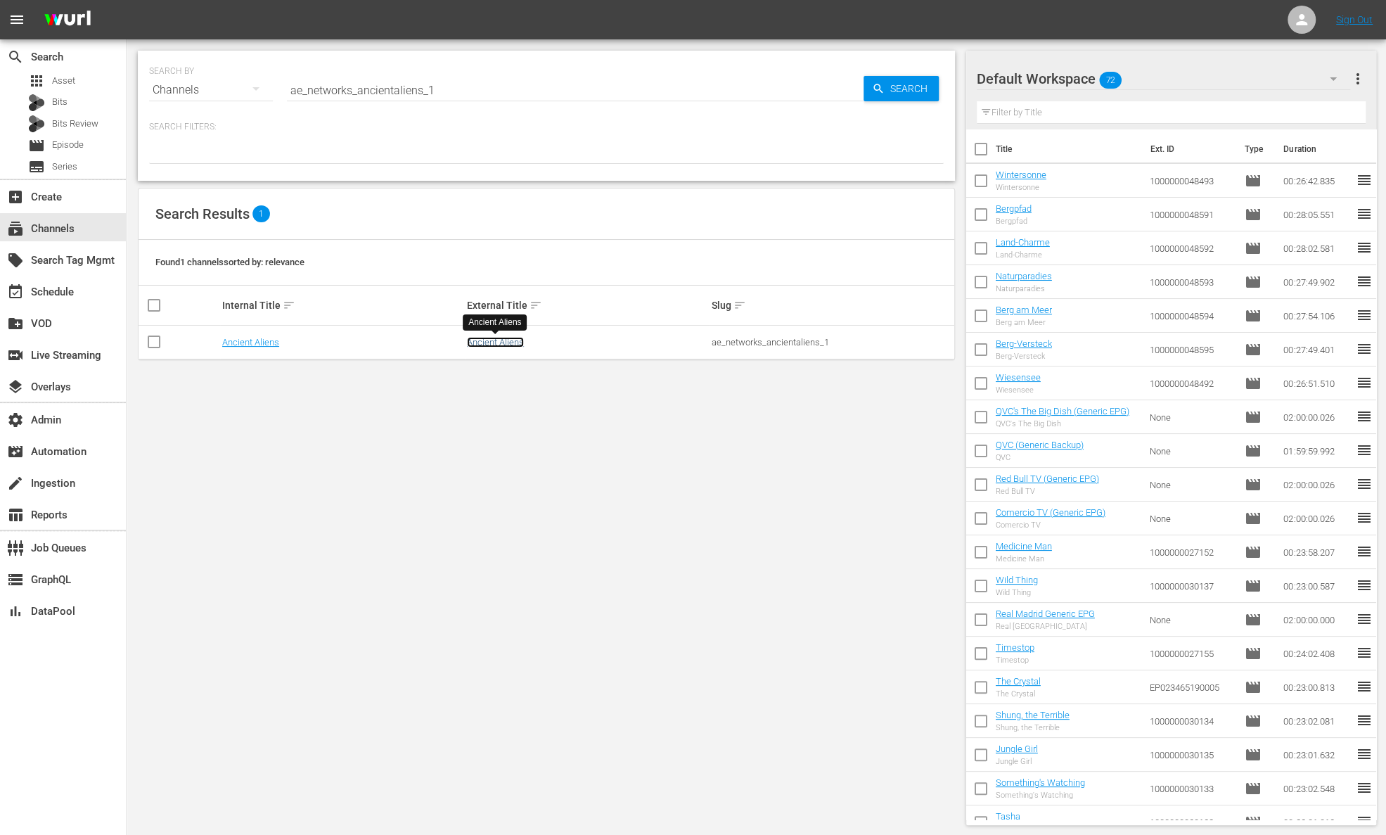
click at [499, 342] on link "Ancient Aliens" at bounding box center [495, 342] width 57 height 11
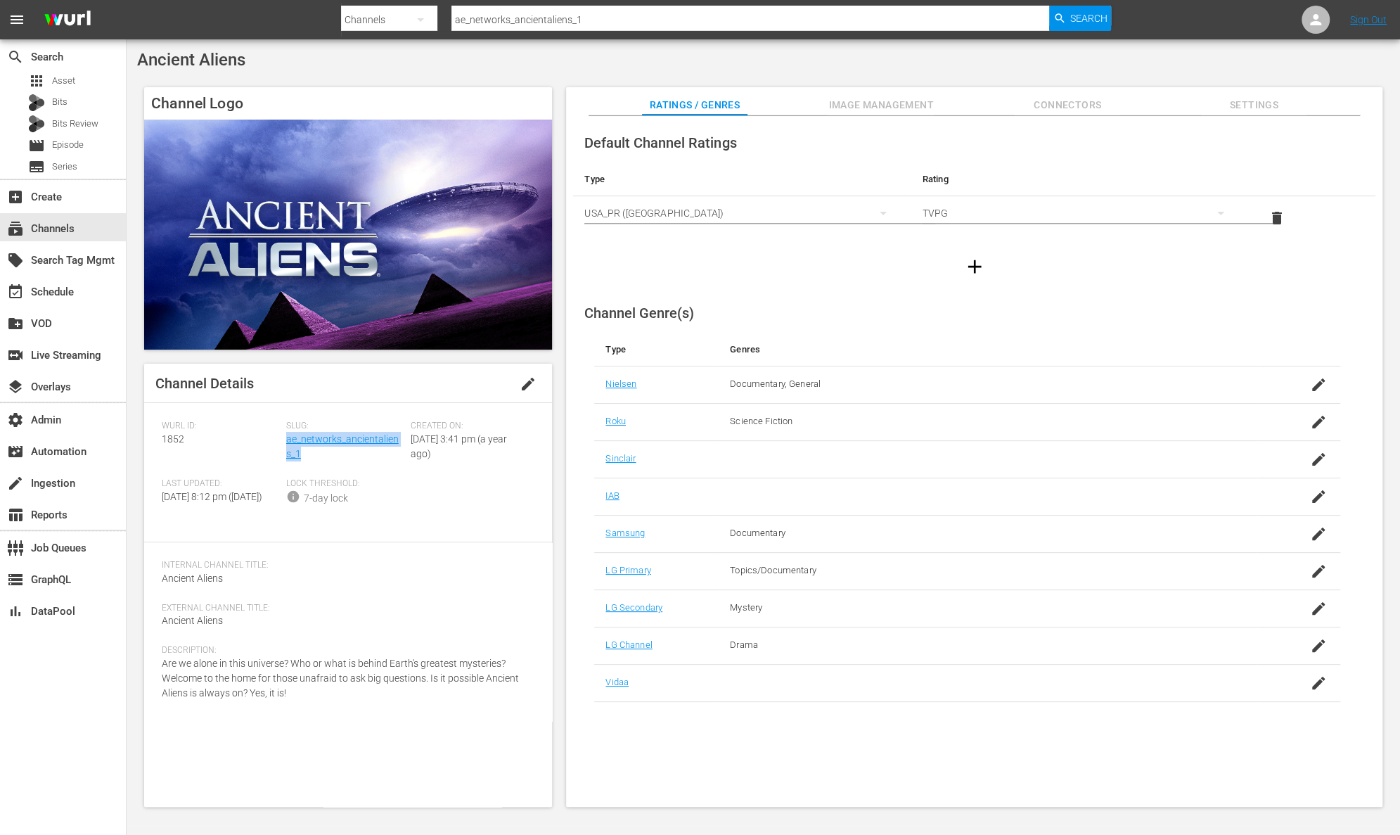
drag, startPoint x: 308, startPoint y: 453, endPoint x: 287, endPoint y: 444, distance: 22.7
click at [287, 444] on div "Slug: ae_networks_ancientaliens_1" at bounding box center [348, 450] width 124 height 58
copy link "ae_networks_ancientaliens_1"
drag, startPoint x: 186, startPoint y: 443, endPoint x: 150, endPoint y: 442, distance: 35.9
click at [150, 442] on div "Channel Details edit Wurl ID: 1852 Slug: ae_networks_ancientaliens_1 Created On…" at bounding box center [348, 585] width 408 height 443
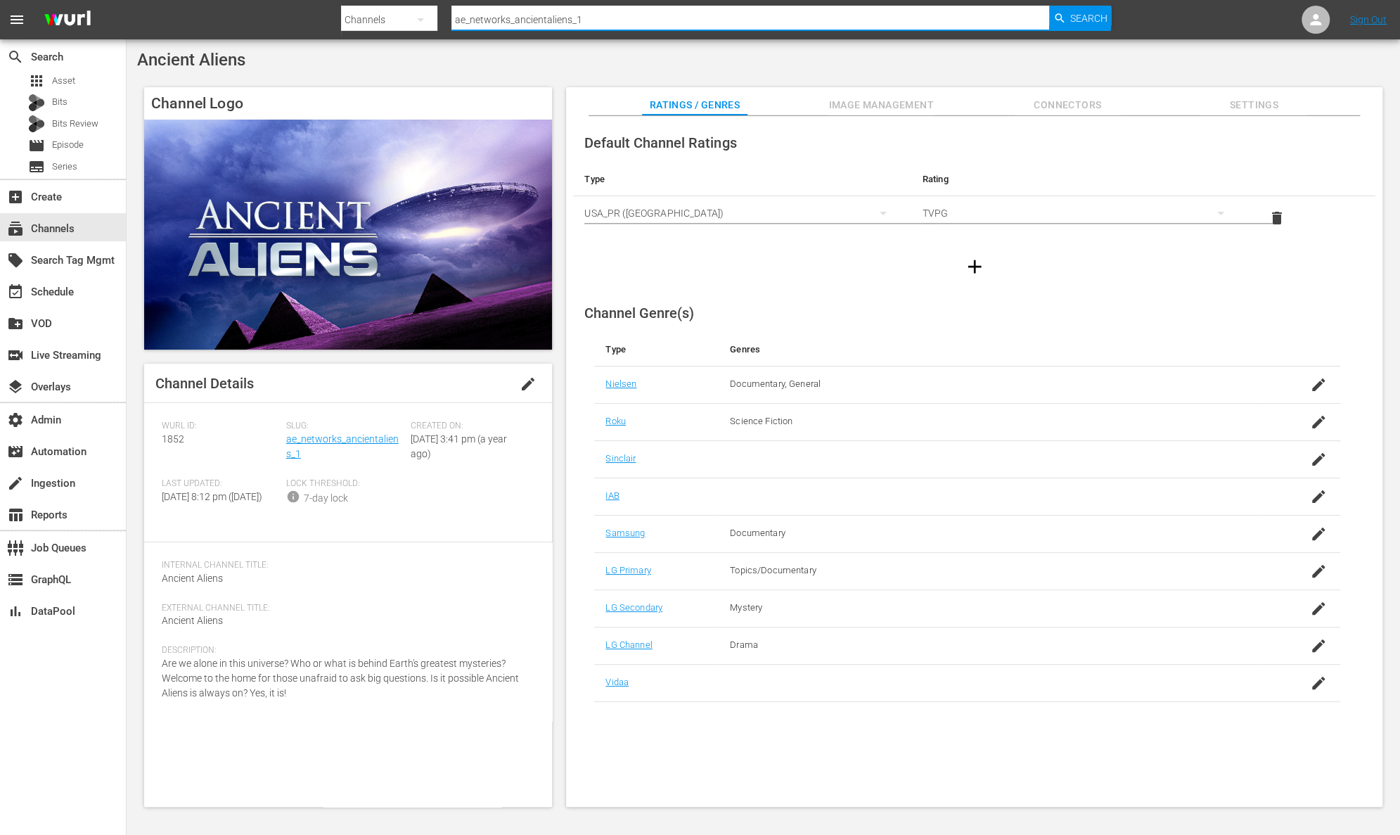
paste input "storagewarsbyae"
drag, startPoint x: 586, startPoint y: 27, endPoint x: 388, endPoint y: 24, distance: 198.4
click at [388, 24] on div "Search By Channels Search ID, Title, Description, Keywords, or Category ae_netw…" at bounding box center [726, 20] width 770 height 34
type input "ae_networks_storagewarsbyae_1"
click at [1089, 23] on span "Search" at bounding box center [1088, 18] width 37 height 25
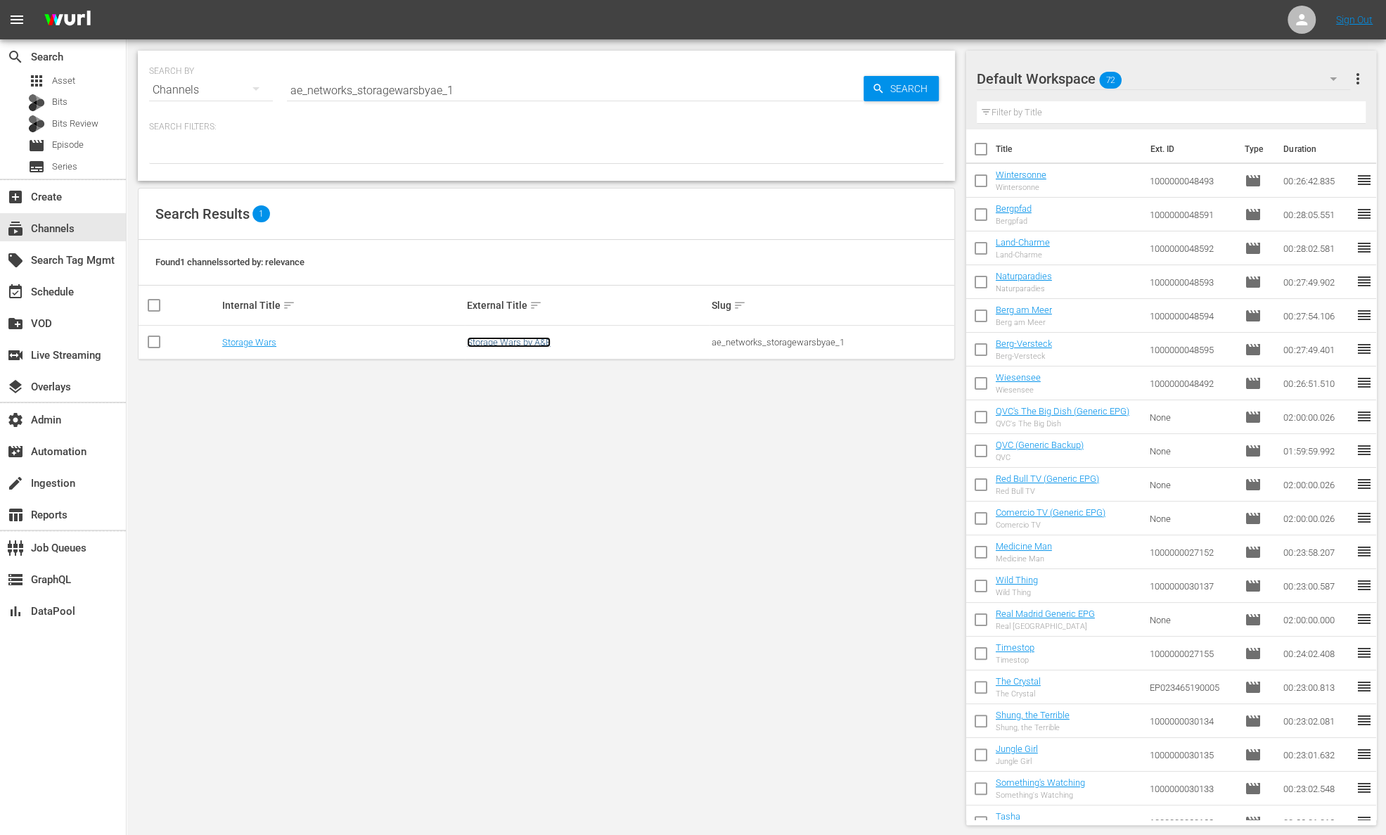
click at [527, 344] on link "Storage Wars by A&E" at bounding box center [509, 342] width 84 height 11
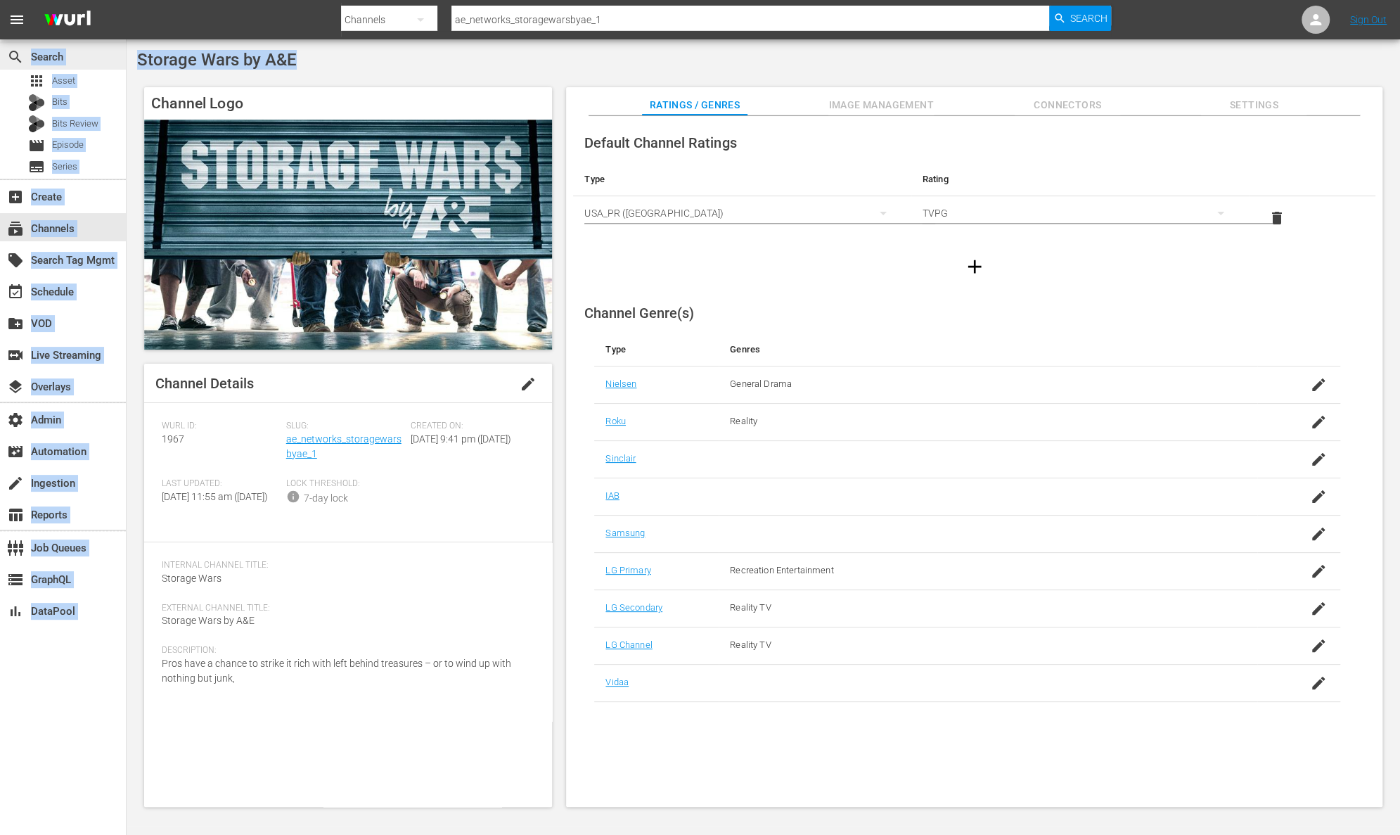
drag, startPoint x: 304, startPoint y: 63, endPoint x: 122, endPoint y: 62, distance: 182.2
click at [127, 0] on div "search Search apps Asset Bits Bits Review movie Episode subtitles Series add_bo…" at bounding box center [764, 0] width 1274 height 0
click at [304, 63] on div "Storage Wars by A&E" at bounding box center [763, 60] width 1253 height 20
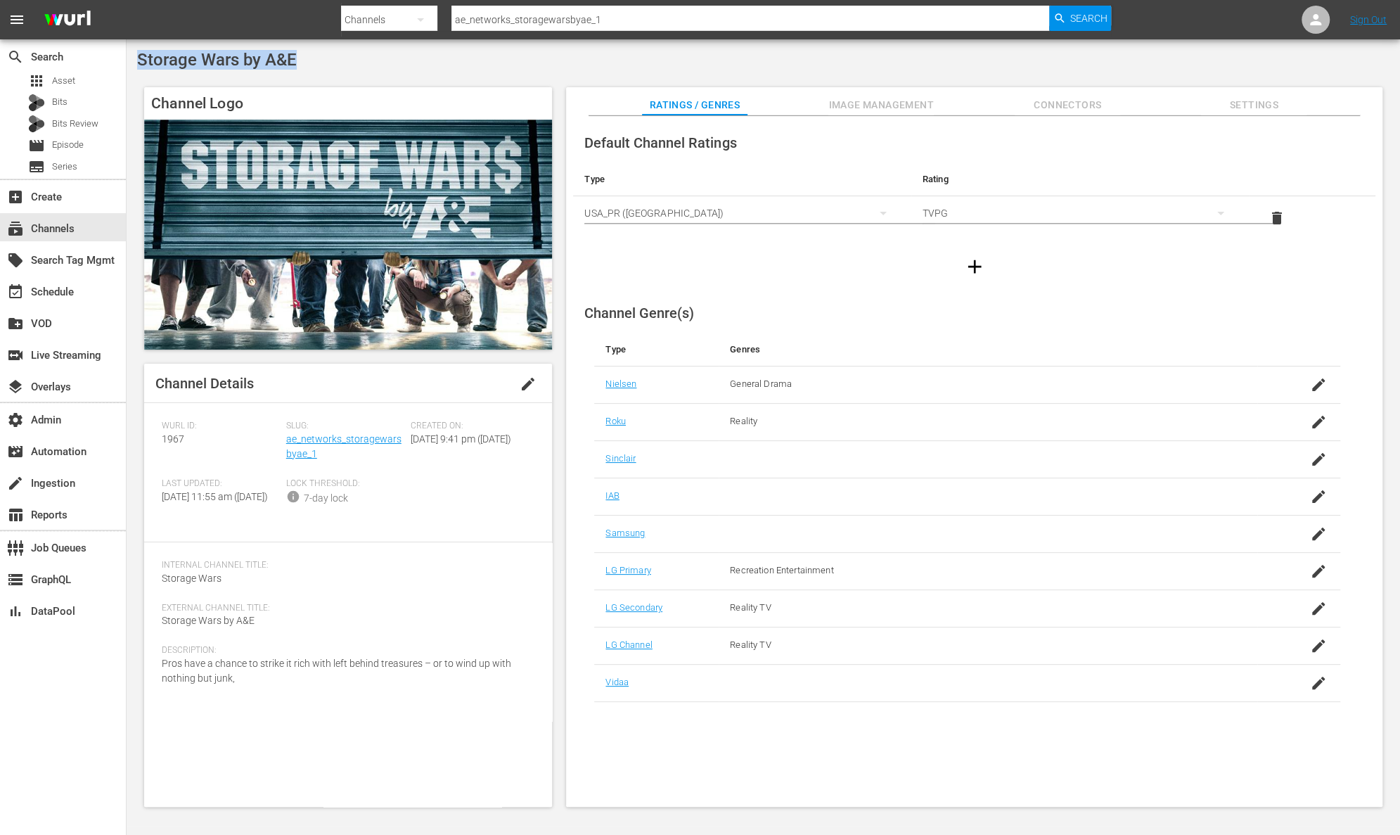
drag, startPoint x: 305, startPoint y: 63, endPoint x: 139, endPoint y: 64, distance: 166.0
click at [139, 64] on div "Storage Wars by A&E" at bounding box center [763, 60] width 1253 height 20
click at [314, 455] on link "ae_networks_storagewarsbyae_1" at bounding box center [343, 446] width 115 height 26
drag, startPoint x: 329, startPoint y: 456, endPoint x: 286, endPoint y: 442, distance: 45.1
click at [286, 442] on div "Slug: ae_networks_storagewarsbyae_1" at bounding box center [348, 450] width 124 height 58
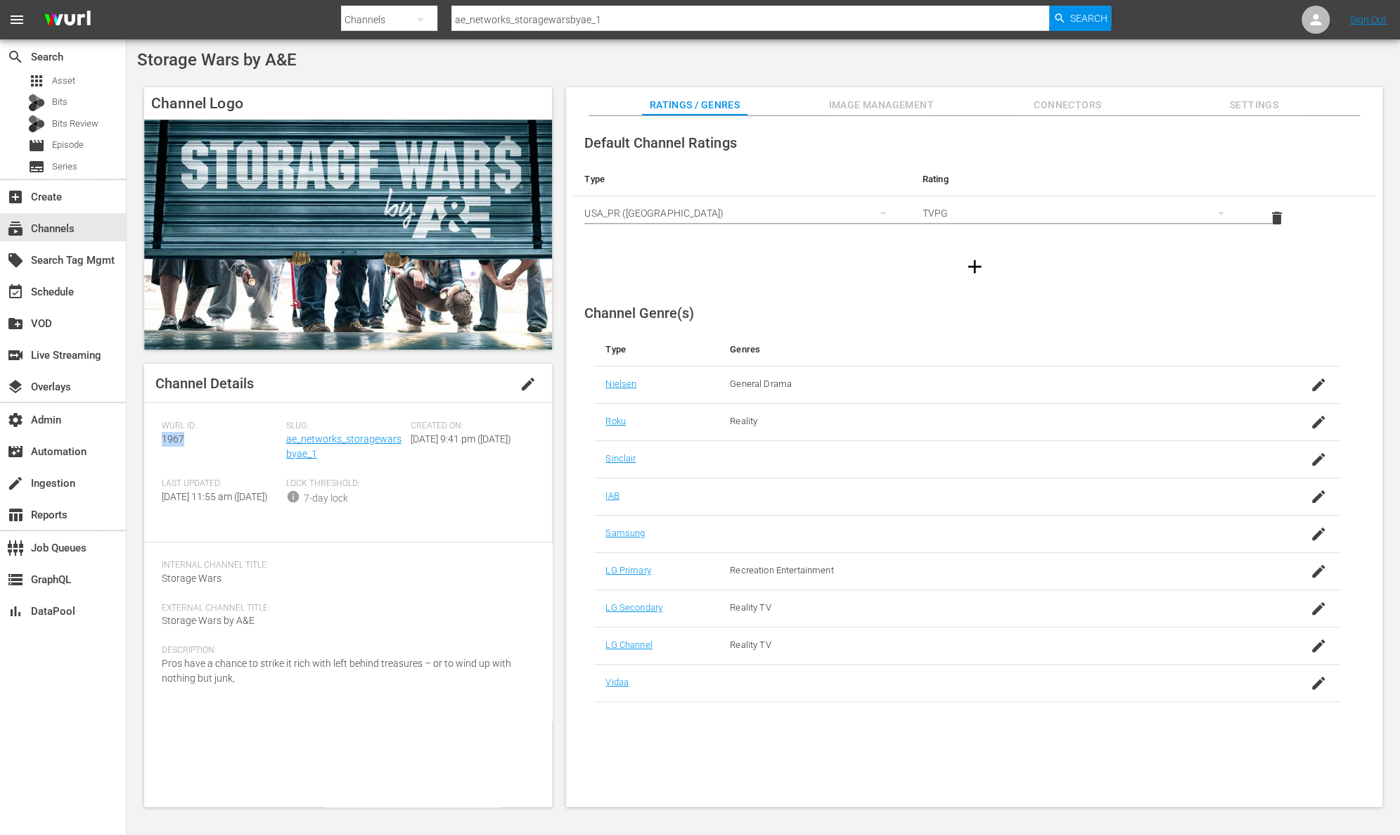
drag, startPoint x: 193, startPoint y: 439, endPoint x: 162, endPoint y: 439, distance: 30.2
click at [162, 439] on div "Wurl ID: 1967" at bounding box center [224, 450] width 124 height 58
drag, startPoint x: 663, startPoint y: 24, endPoint x: 330, endPoint y: -4, distance: 334.5
click at [330, 0] on html "menu Search By Channels Search ID, Title, Description, Keywords, or Category ae…" at bounding box center [700, 417] width 1400 height 835
type input "bloomberg originals"
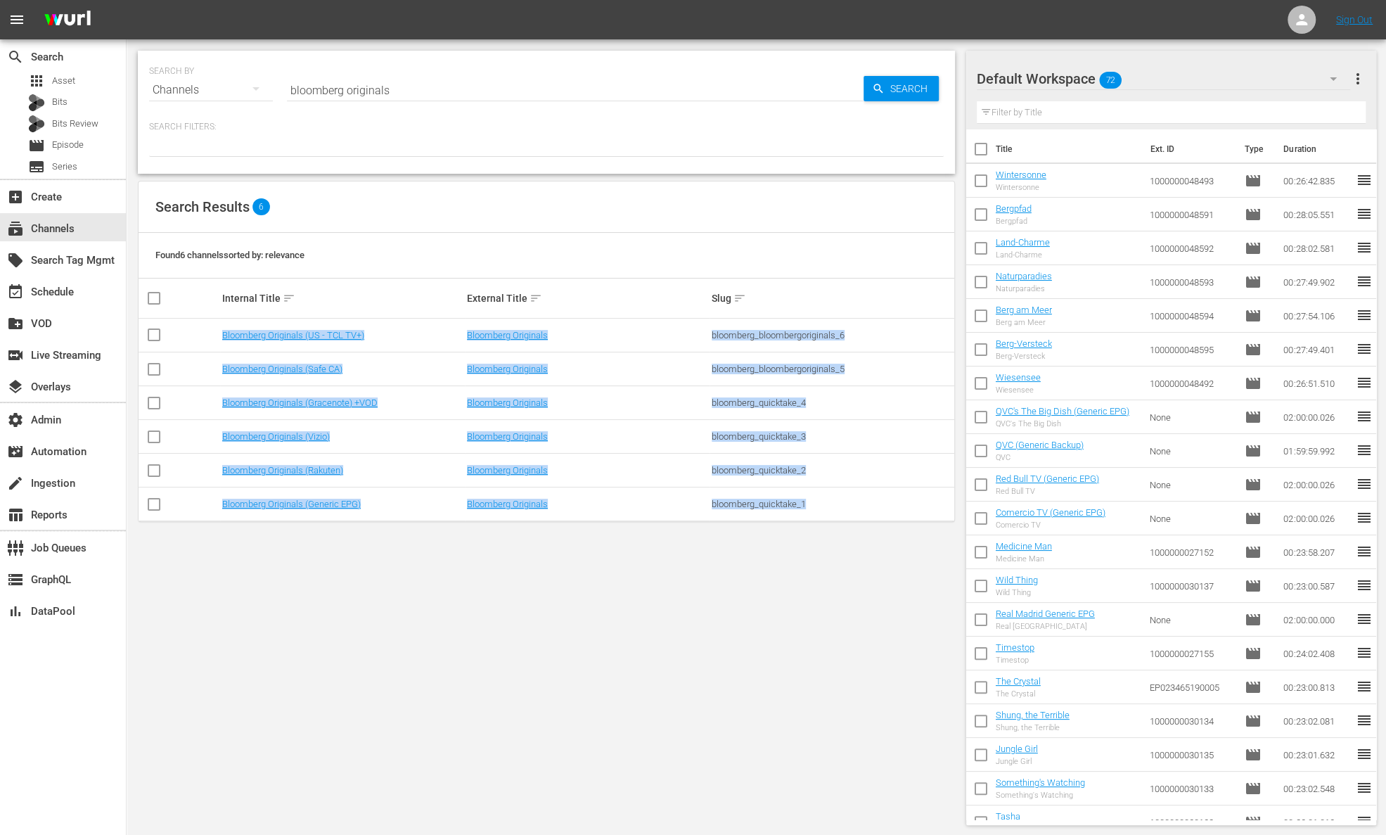
drag, startPoint x: 826, startPoint y: 500, endPoint x: 221, endPoint y: 332, distance: 627.7
click at [221, 332] on tbody "Bloomberg Originals (US - TCL TV+) Bloomberg Originals bloomberg_bloombergorigi…" at bounding box center [547, 420] width 816 height 203
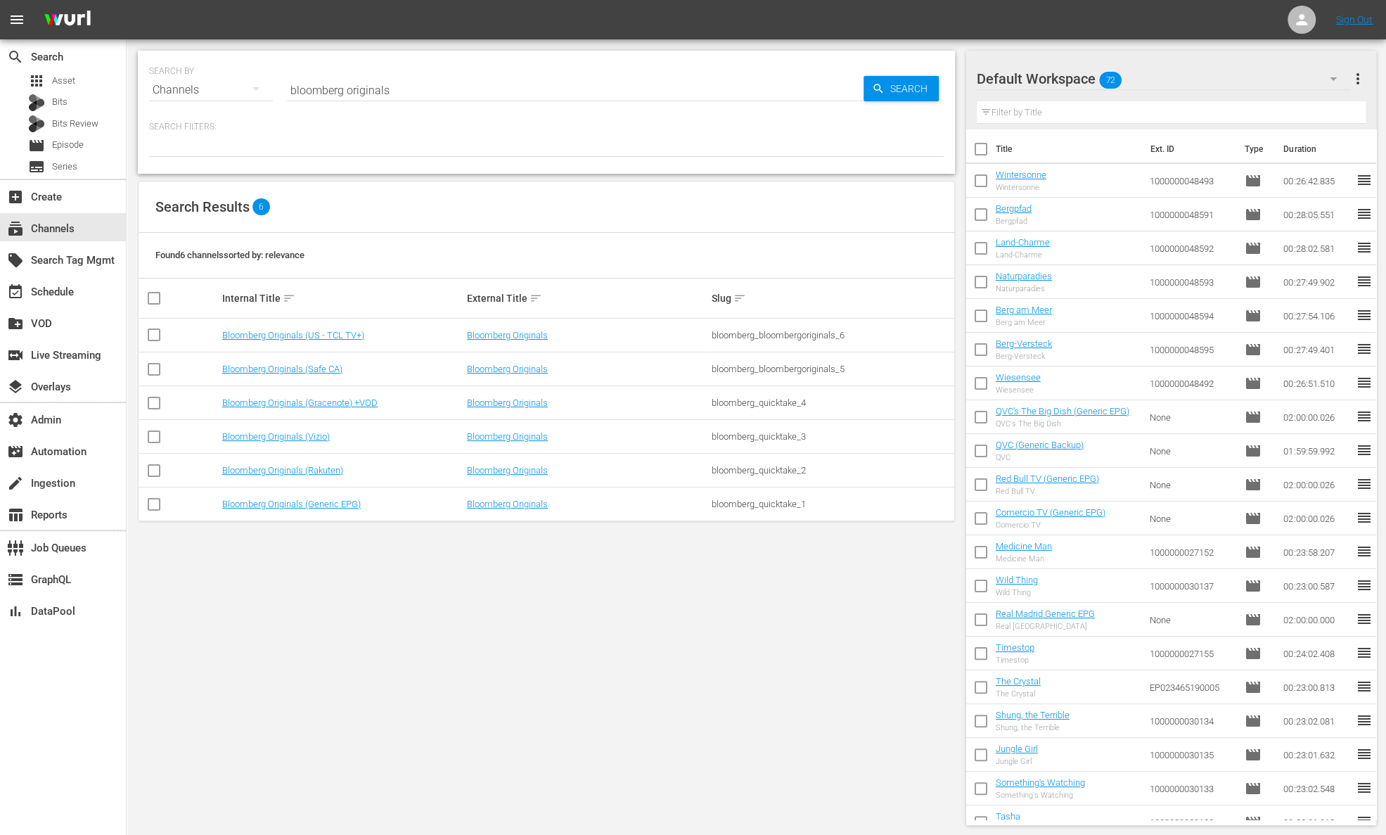
click at [475, 569] on div "SEARCH BY Search By Channels Search ID, Title, Description, Keywords, or Catego…" at bounding box center [547, 437] width 840 height 797
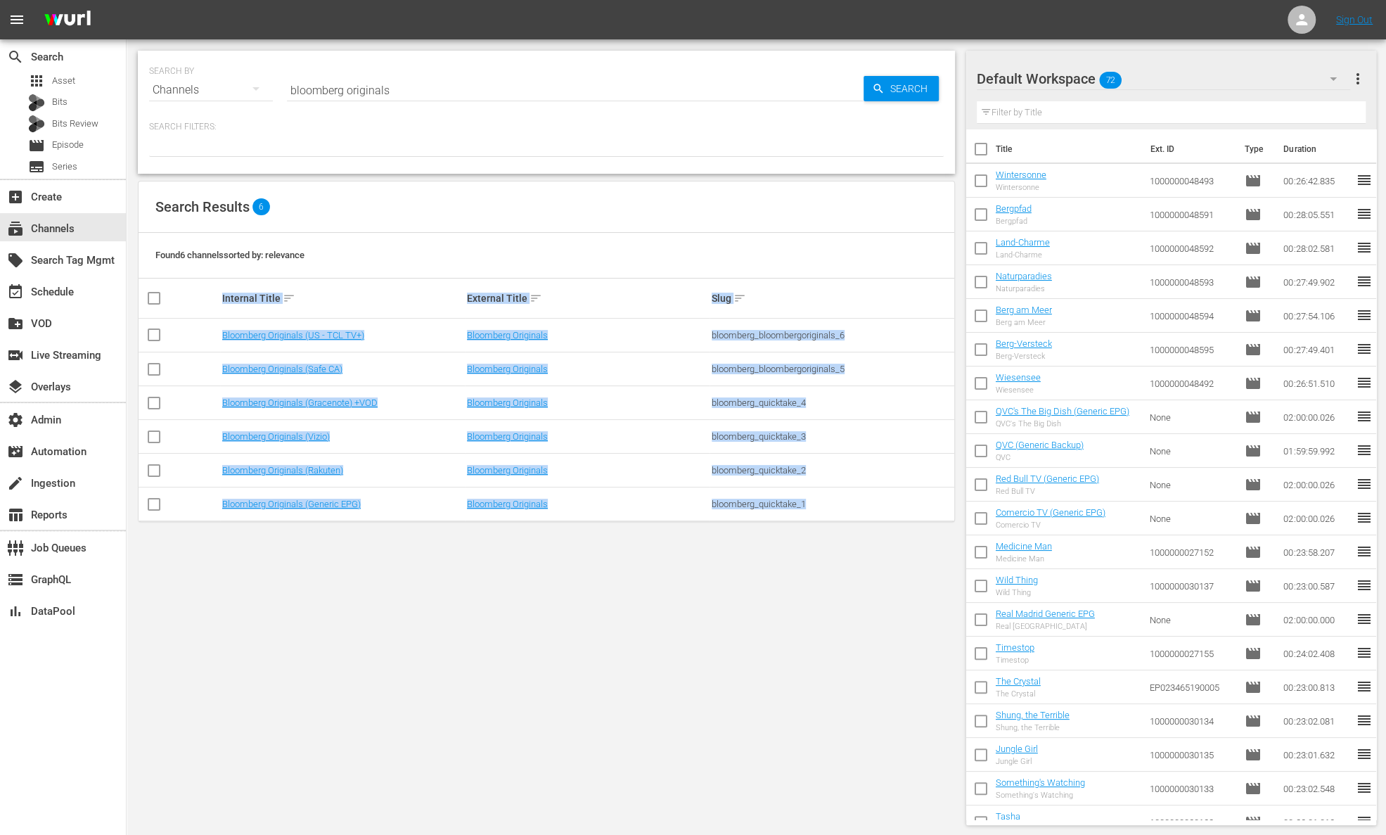
drag, startPoint x: 217, startPoint y: 293, endPoint x: 865, endPoint y: 507, distance: 682.8
click at [865, 507] on div "Internal Title sort External Title sort Slug sort Bloomberg Originals (US - TCL…" at bounding box center [547, 400] width 816 height 243
